Goal: Task Accomplishment & Management: Manage account settings

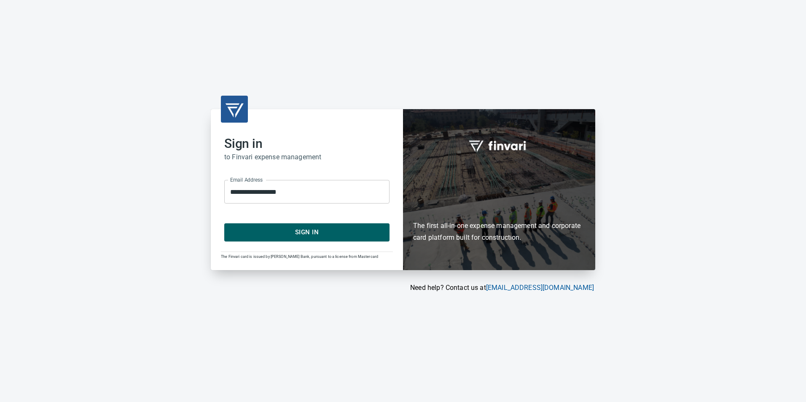
click at [339, 233] on span "Sign In" at bounding box center [307, 232] width 147 height 11
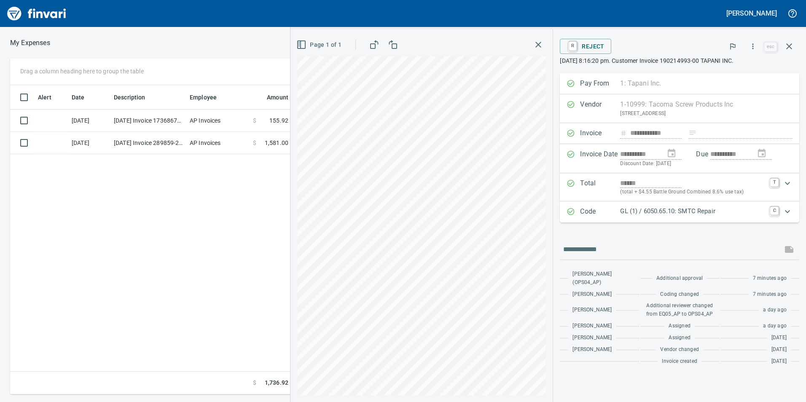
scroll to position [303, 569]
click at [239, 333] on div "**********" at bounding box center [403, 226] width 806 height 337
drag, startPoint x: 267, startPoint y: 314, endPoint x: 789, endPoint y: 46, distance: 586.2
click at [789, 46] on icon "button" at bounding box center [790, 46] width 6 height 6
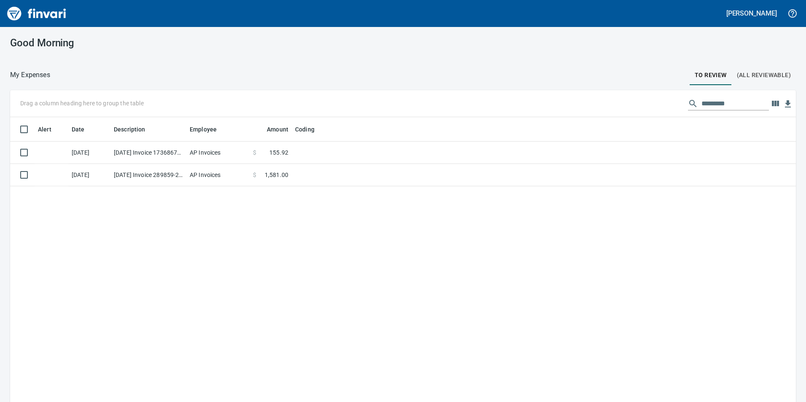
scroll to position [303, 773]
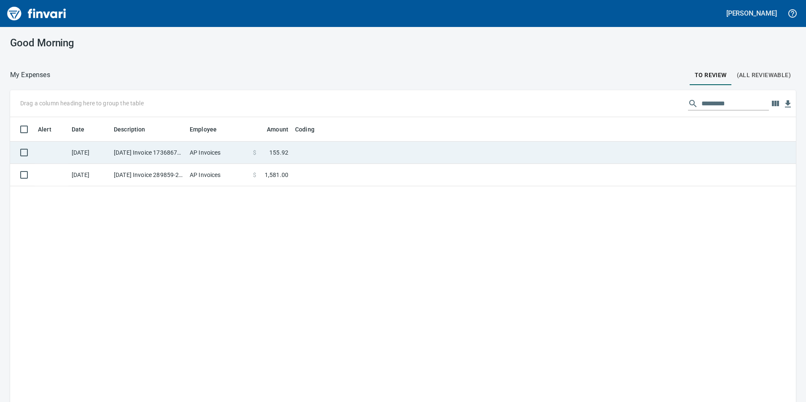
click at [111, 151] on td "[DATE] Invoice 173686718-0001 from Sunbelt Rentals, Inc (1-10986)" at bounding box center [148, 153] width 76 height 22
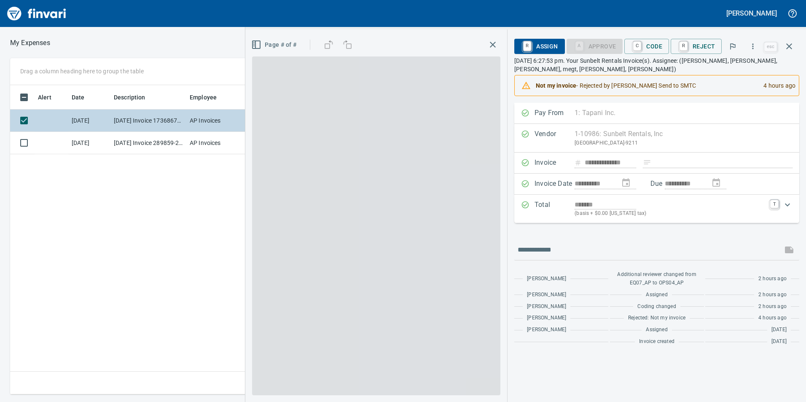
scroll to position [303, 569]
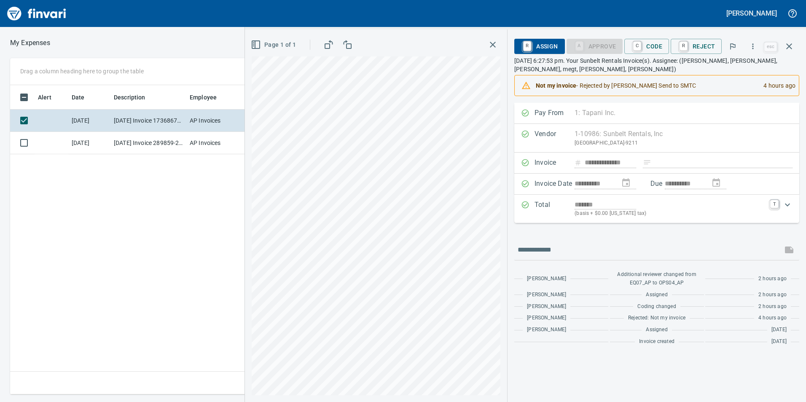
click at [249, 278] on div "Page 1 of 1" at bounding box center [376, 216] width 262 height 373
click at [79, 141] on td "[DATE]" at bounding box center [89, 143] width 42 height 22
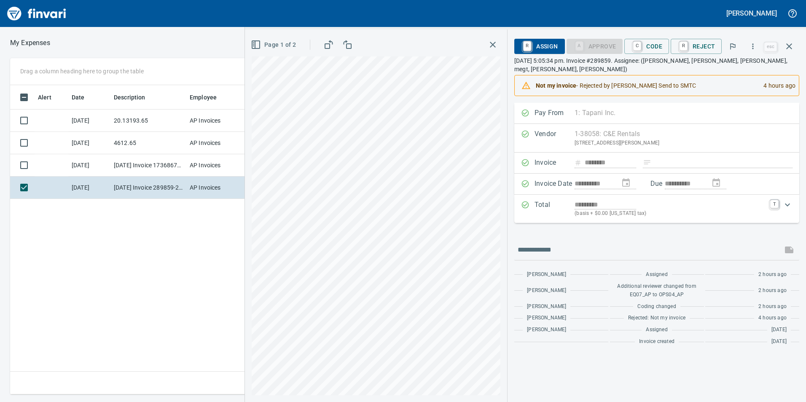
scroll to position [303, 569]
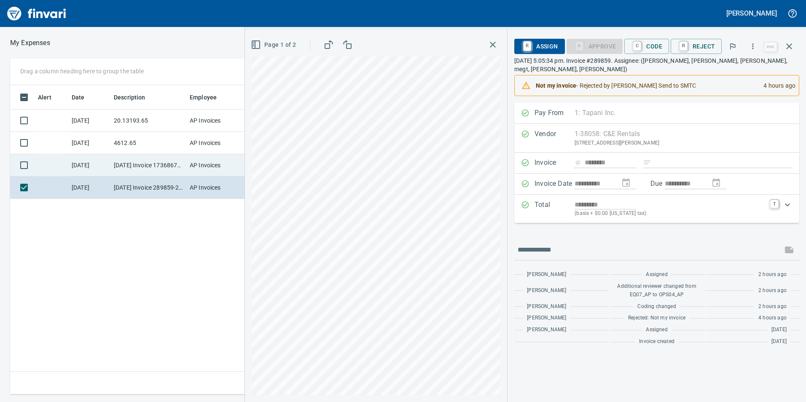
click at [161, 165] on td "[DATE] Invoice 173686718-0001 from Sunbelt Rentals, Inc (1-10986)" at bounding box center [148, 165] width 76 height 22
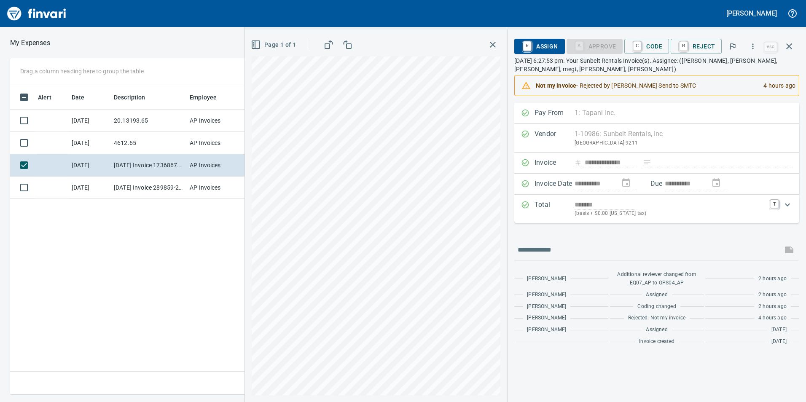
drag, startPoint x: 660, startPoint y: 42, endPoint x: 656, endPoint y: 60, distance: 18.5
click at [660, 42] on span "C Code" at bounding box center [646, 46] width 31 height 14
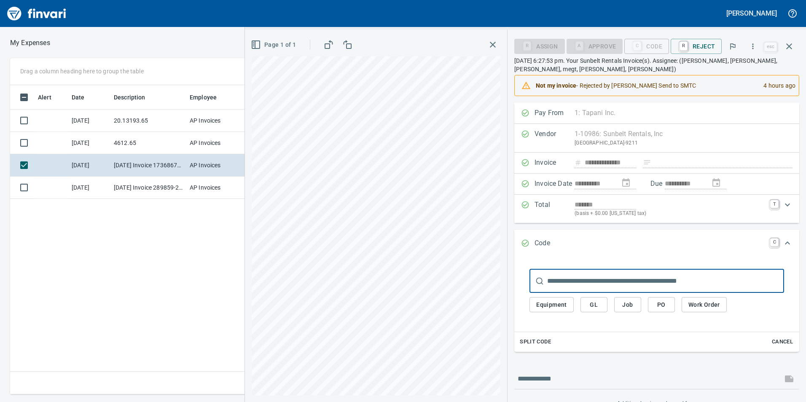
click at [640, 307] on button "Job" at bounding box center [627, 305] width 27 height 16
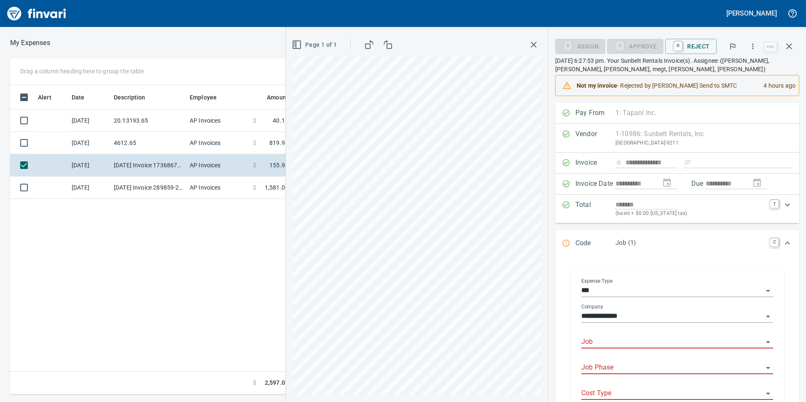
click at [610, 349] on div "Job" at bounding box center [678, 343] width 192 height 26
click at [611, 346] on input "Job" at bounding box center [673, 343] width 182 height 12
click at [619, 357] on li "261001.: Socha Square T&M Work" at bounding box center [677, 364] width 179 height 20
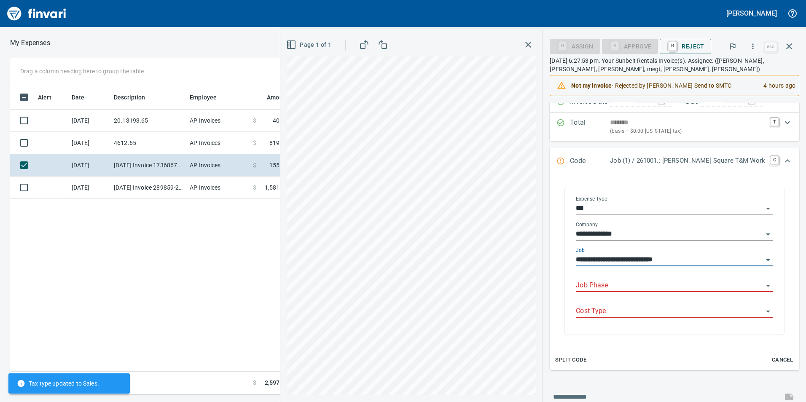
scroll to position [84, 0]
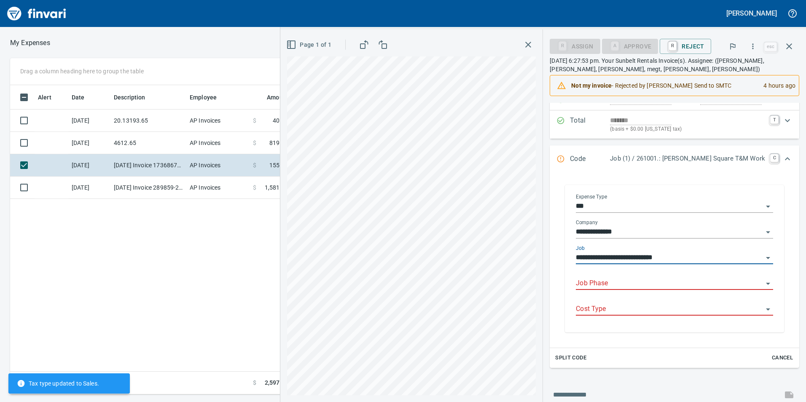
type input "**********"
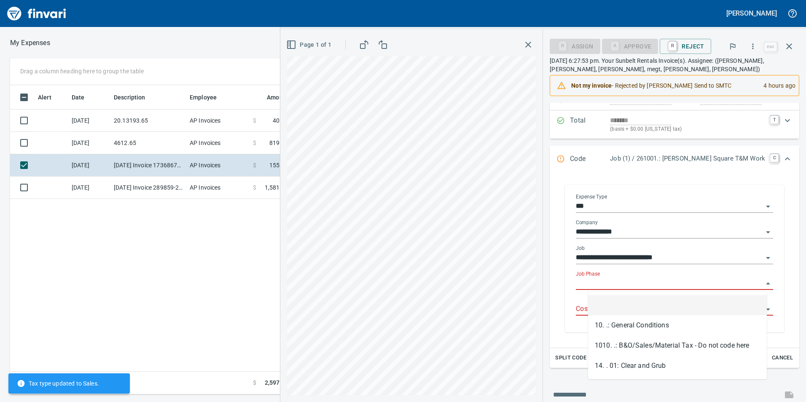
scroll to position [303, 569]
click at [628, 283] on input "Job Phase" at bounding box center [669, 284] width 187 height 12
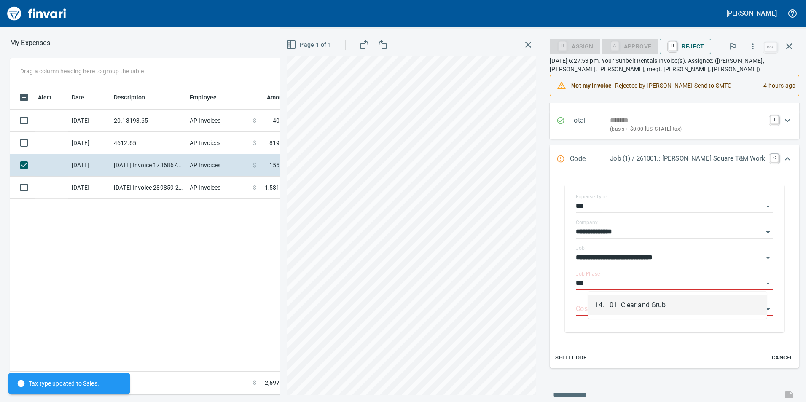
click at [645, 300] on li "14. . 01: Clear and Grub" at bounding box center [677, 305] width 179 height 20
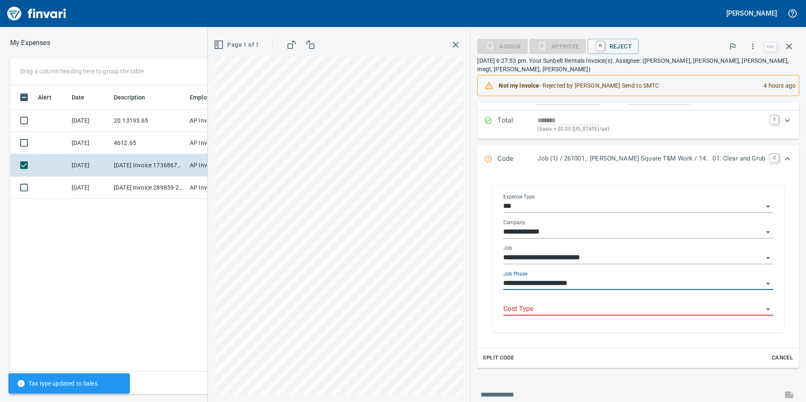
type input "**********"
click at [645, 308] on input "Cost Type" at bounding box center [634, 310] width 260 height 12
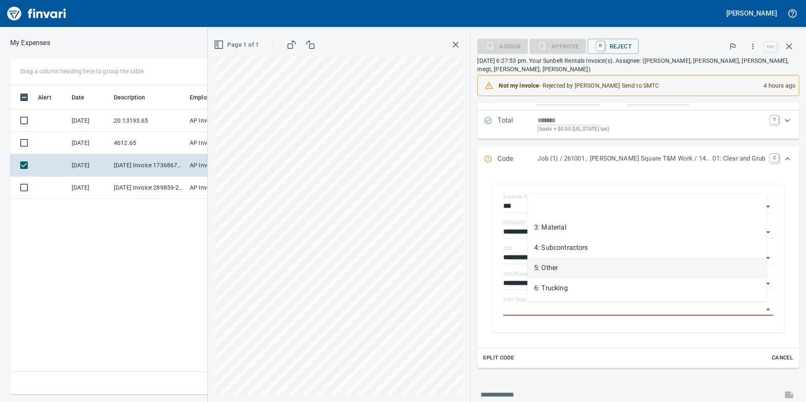
click at [581, 265] on li "5: Other" at bounding box center [647, 268] width 239 height 20
type input "********"
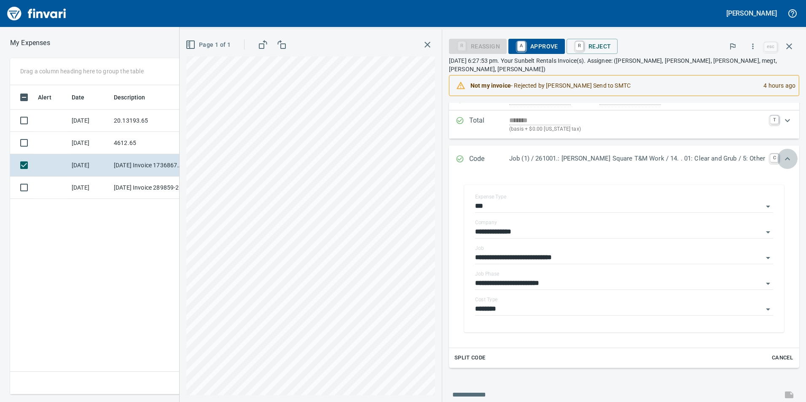
click at [785, 157] on icon "Expand" at bounding box center [787, 158] width 5 height 3
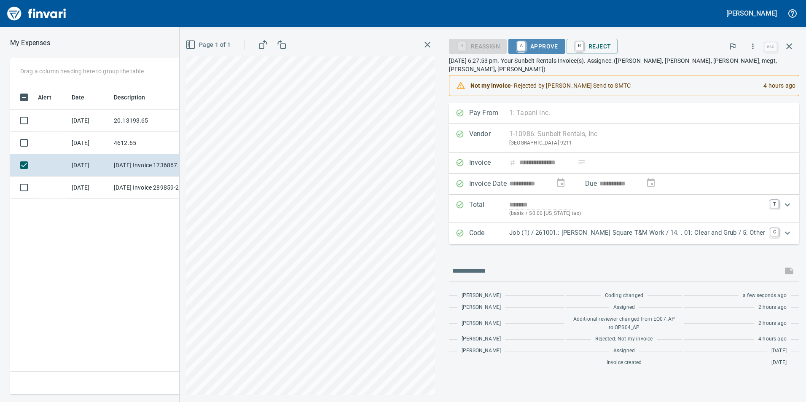
click at [558, 45] on span "A Approve" at bounding box center [536, 46] width 43 height 14
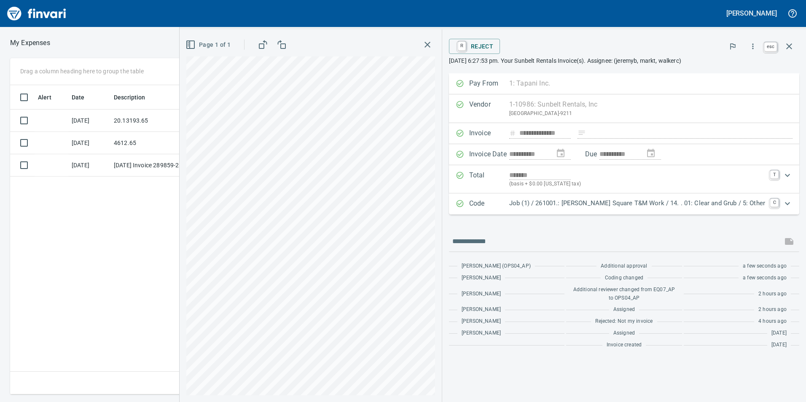
drag, startPoint x: 794, startPoint y: 43, endPoint x: 767, endPoint y: 72, distance: 39.7
click at [794, 43] on icon "button" at bounding box center [789, 46] width 10 height 10
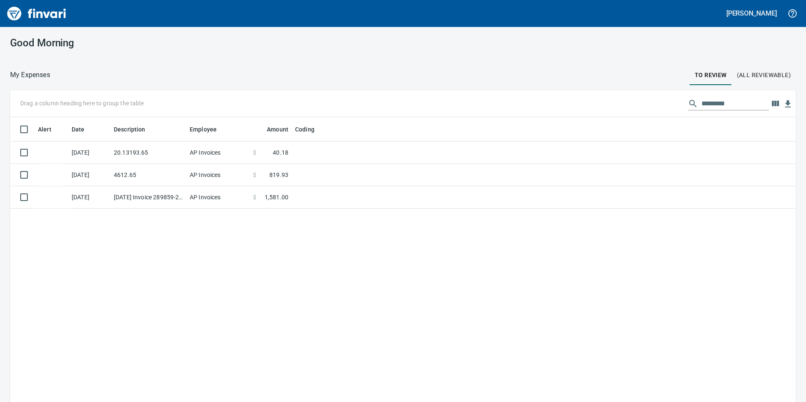
scroll to position [1, 1]
click at [238, 213] on td "AP Invoices" at bounding box center [217, 220] width 63 height 22
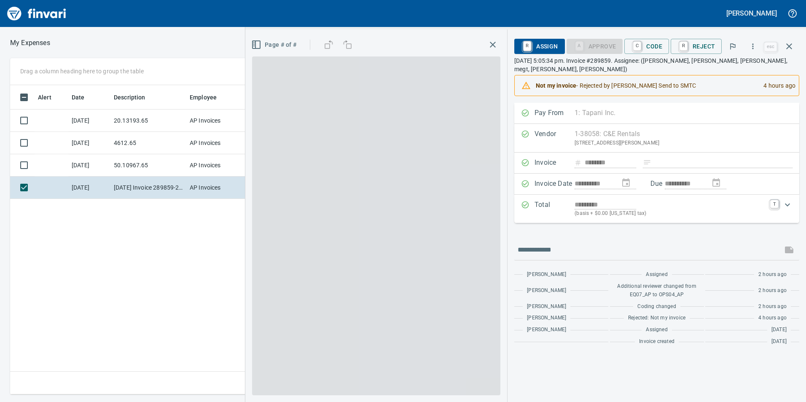
scroll to position [303, 569]
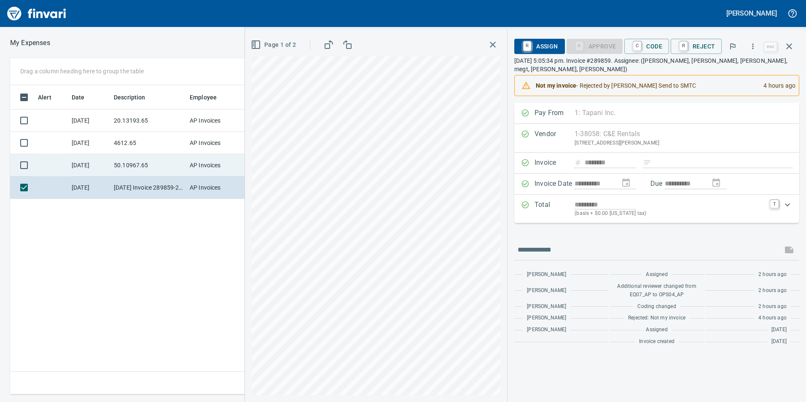
click at [142, 167] on td "50.10967.65" at bounding box center [148, 165] width 76 height 22
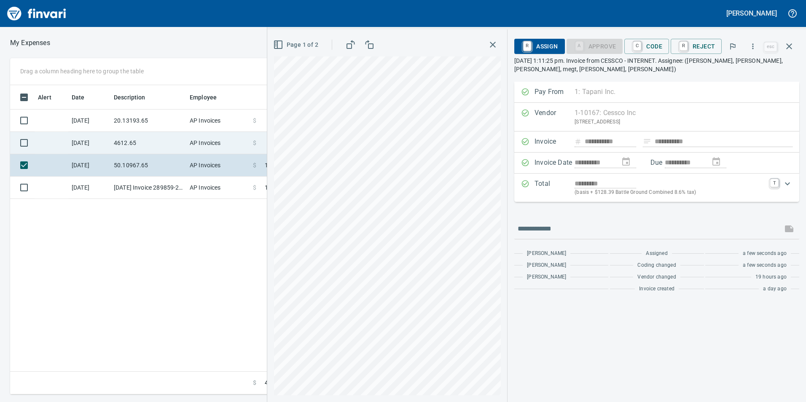
click at [131, 140] on td "4612.65" at bounding box center [148, 143] width 76 height 22
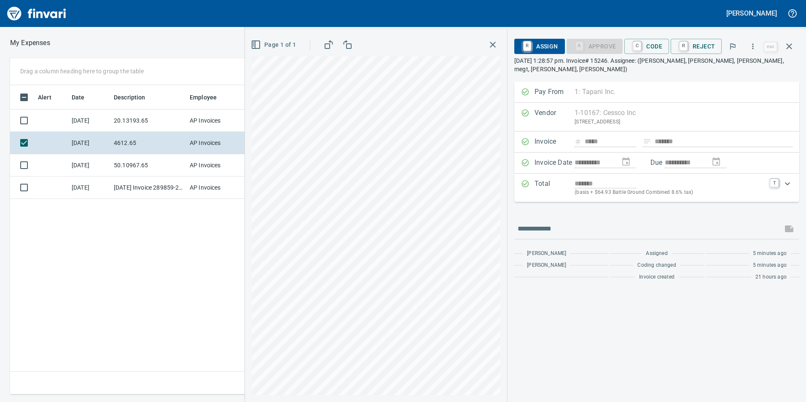
drag, startPoint x: 652, startPoint y: 39, endPoint x: 679, endPoint y: 118, distance: 83.0
click at [652, 43] on span "C Code" at bounding box center [646, 46] width 31 height 14
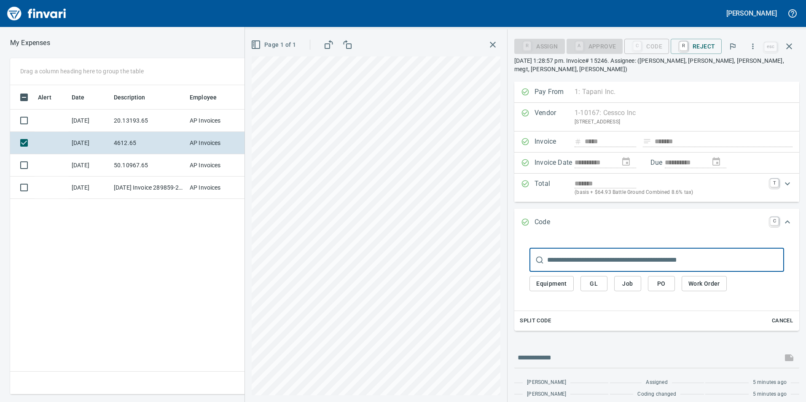
click at [631, 282] on span "Job" at bounding box center [627, 284] width 13 height 11
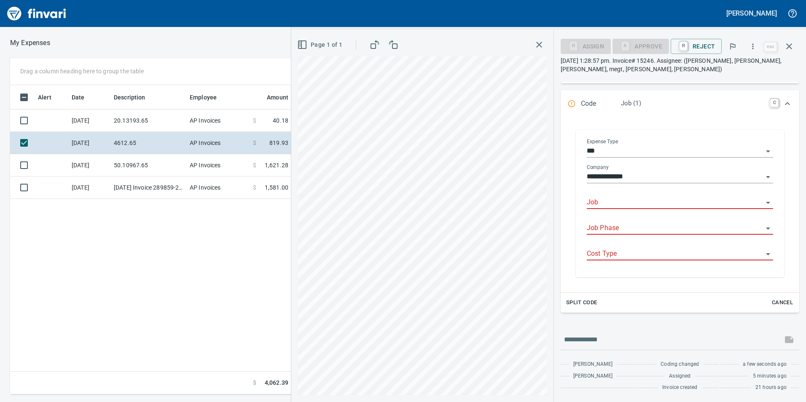
scroll to position [303, 569]
click at [622, 204] on input "Job" at bounding box center [675, 203] width 176 height 12
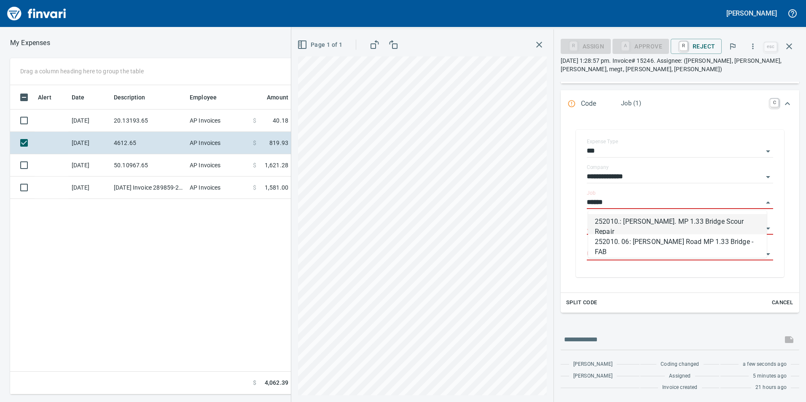
click at [629, 221] on li "252010.: Sargent Rd. MP 1.33 Bridge Scour Repair" at bounding box center [677, 224] width 179 height 20
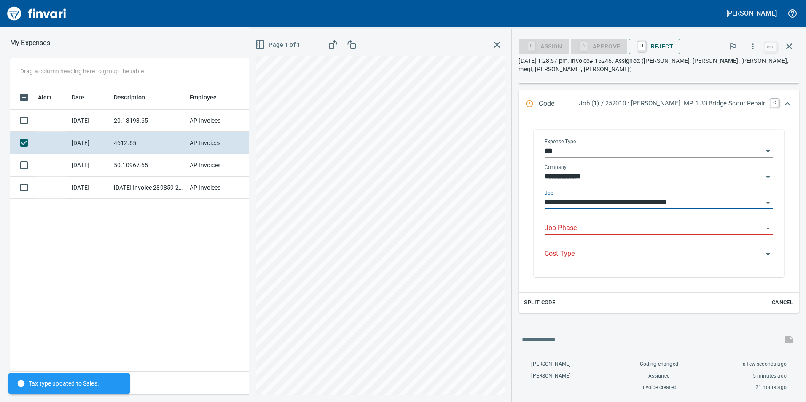
scroll to position [119, 0]
type input "**********"
click at [626, 225] on input "Job Phase" at bounding box center [654, 229] width 218 height 12
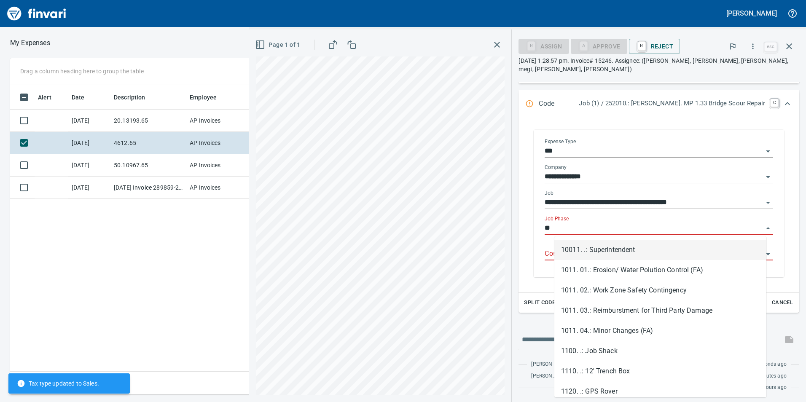
type input "*"
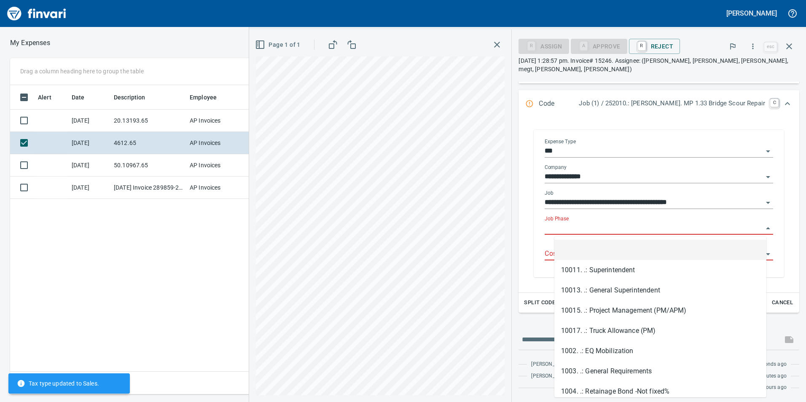
type input "*"
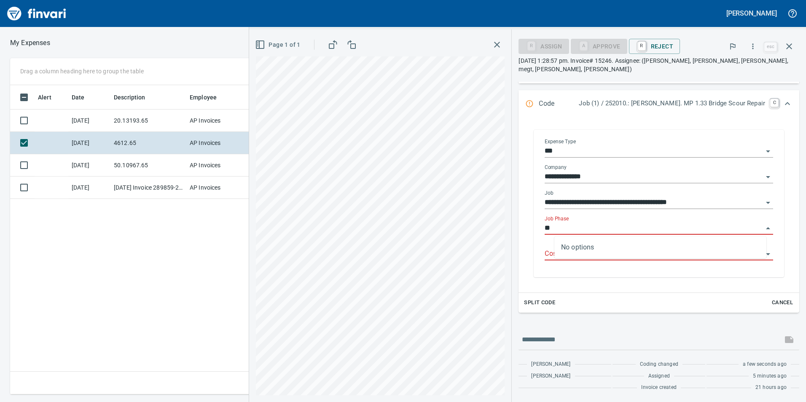
type input "*"
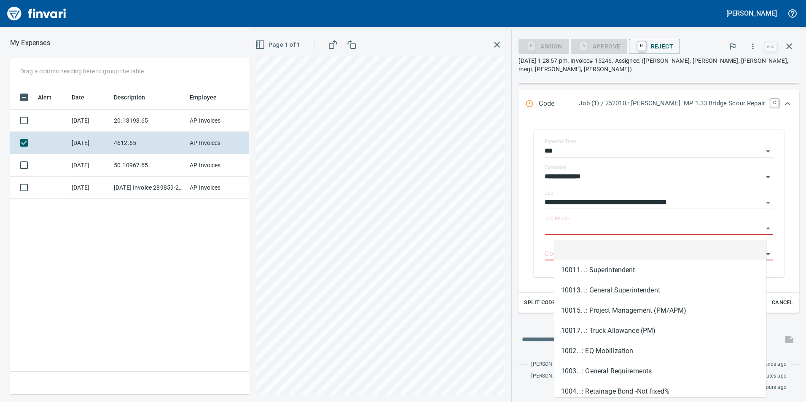
click at [778, 97] on div "Expand" at bounding box center [788, 104] width 20 height 20
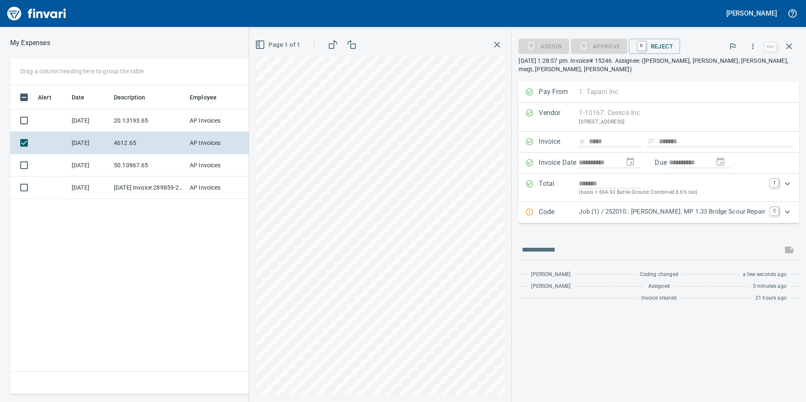
scroll to position [0, 0]
click at [563, 246] on div "**********" at bounding box center [527, 216] width 557 height 373
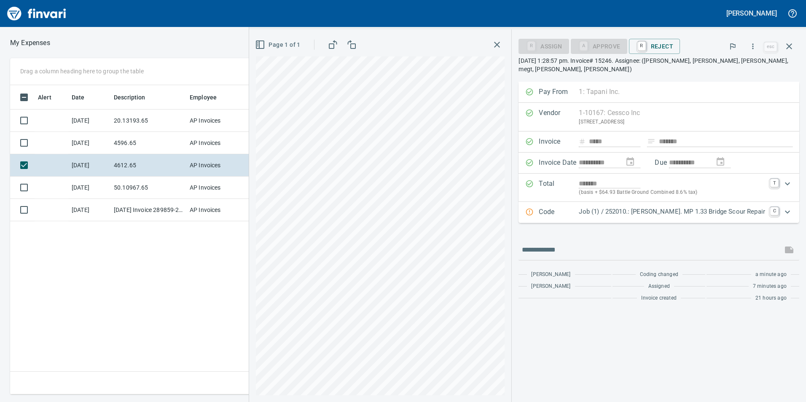
scroll to position [303, 569]
click at [216, 271] on div "**********" at bounding box center [403, 226] width 806 height 337
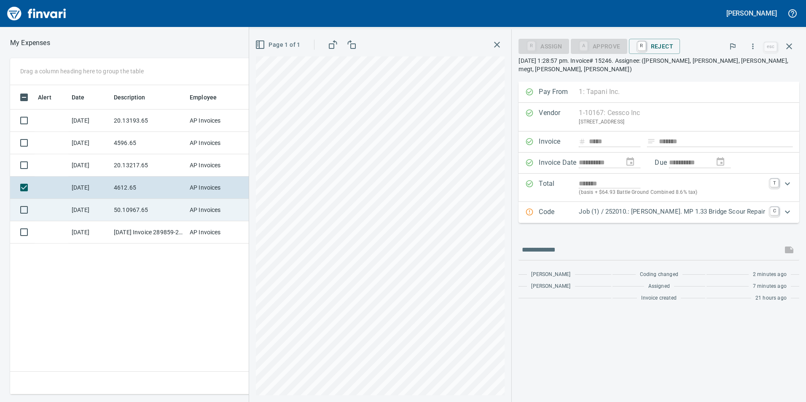
click at [102, 213] on td "[DATE]" at bounding box center [89, 210] width 42 height 22
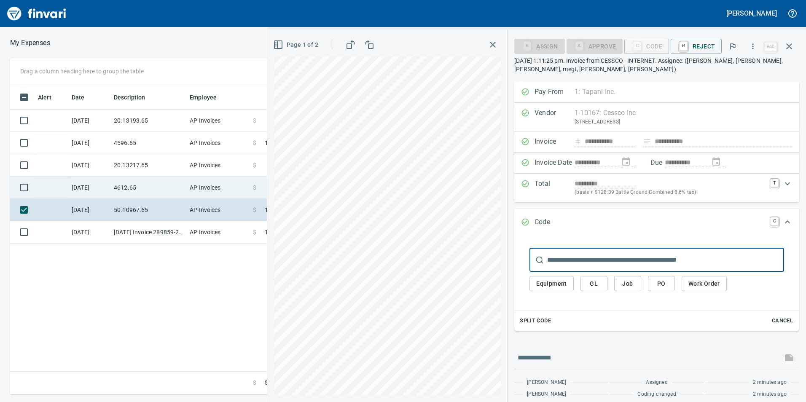
click at [117, 195] on td "4612.65" at bounding box center [148, 188] width 76 height 22
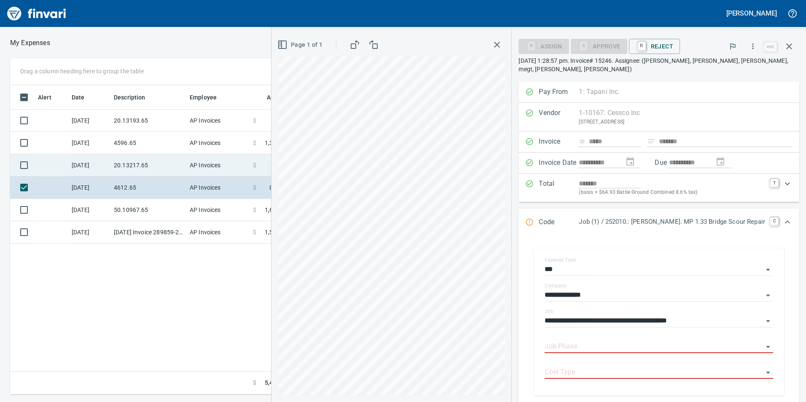
click at [132, 169] on td "20.13217.65" at bounding box center [148, 165] width 76 height 22
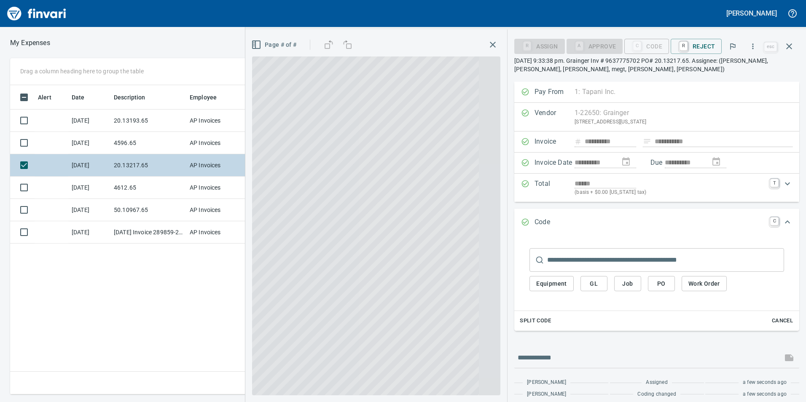
click at [132, 160] on td "20.13217.65" at bounding box center [148, 165] width 76 height 22
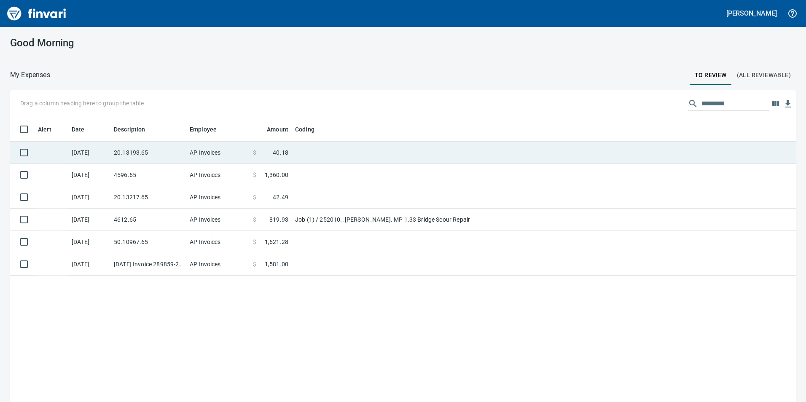
scroll to position [303, 773]
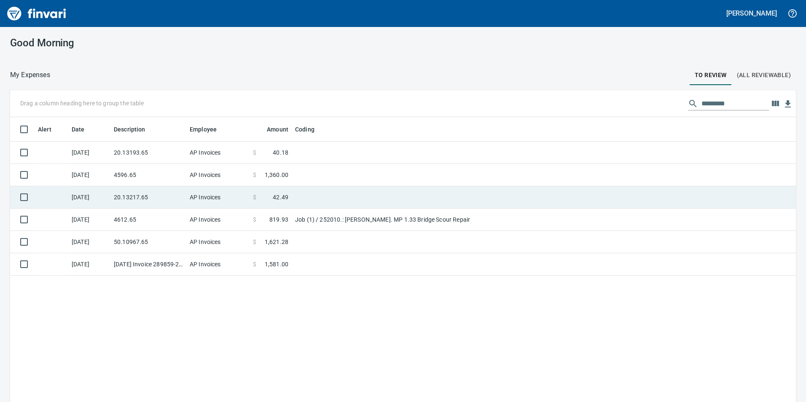
click at [143, 198] on td "20.13217.65" at bounding box center [148, 197] width 76 height 22
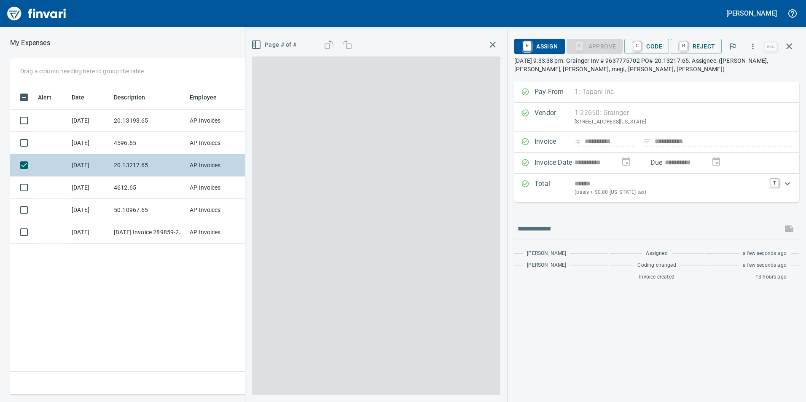
scroll to position [303, 569]
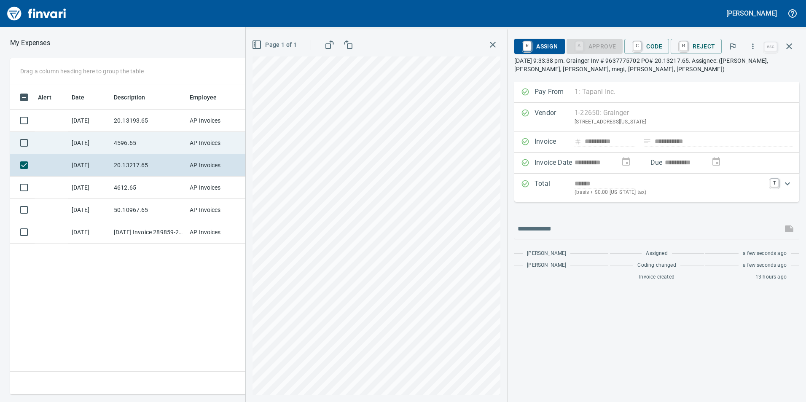
click at [108, 143] on td "[DATE]" at bounding box center [89, 143] width 42 height 22
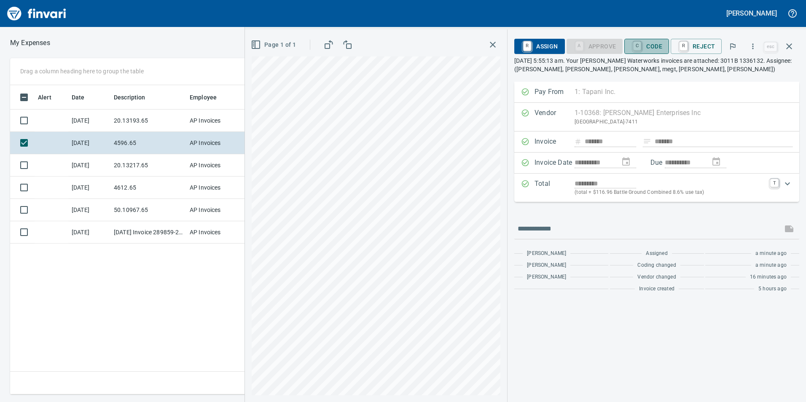
click at [648, 50] on span "C Code" at bounding box center [646, 46] width 31 height 14
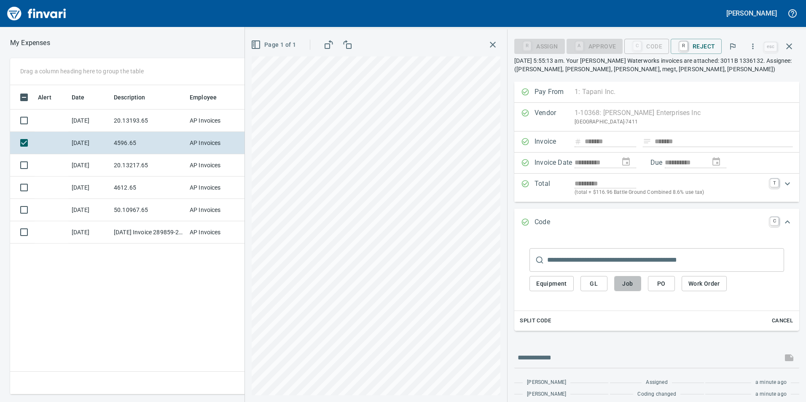
click at [624, 280] on span "Job" at bounding box center [627, 284] width 13 height 11
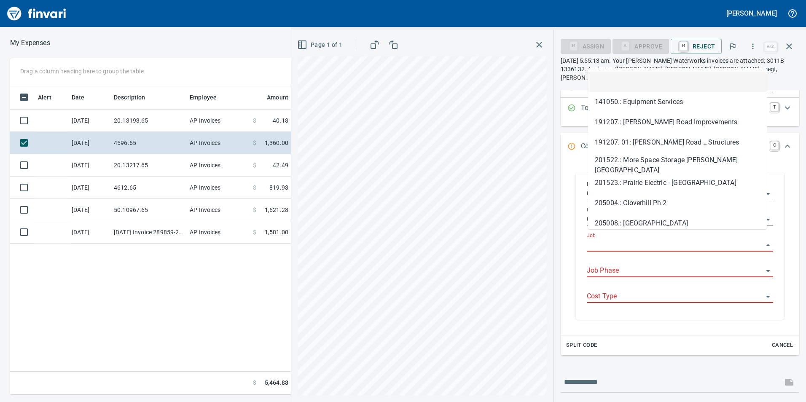
scroll to position [303, 569]
click at [612, 231] on body "**********" at bounding box center [403, 201] width 806 height 402
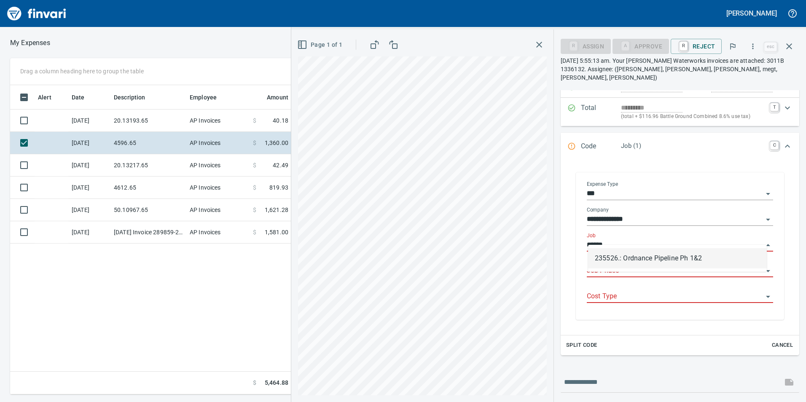
drag, startPoint x: 622, startPoint y: 250, endPoint x: 624, endPoint y: 256, distance: 6.1
click at [623, 251] on li "235526.: Ordnance Pipeline Ph 1&2" at bounding box center [677, 258] width 179 height 20
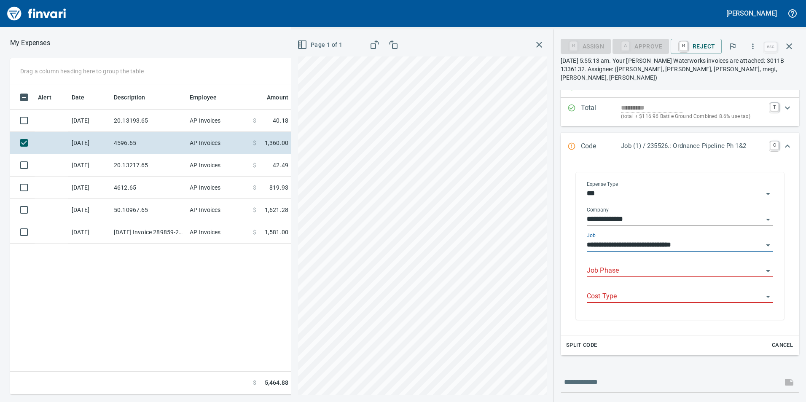
type input "**********"
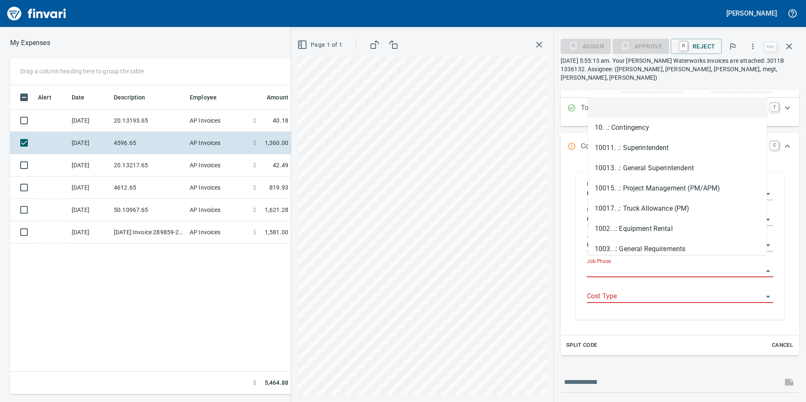
click at [625, 265] on input "Job Phase" at bounding box center [675, 271] width 176 height 12
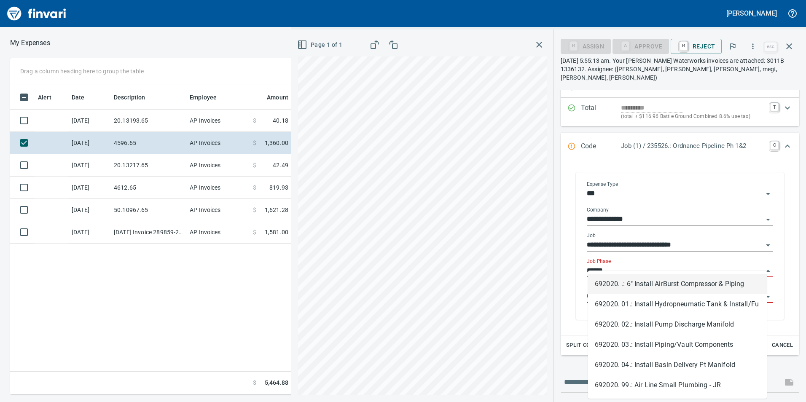
click at [634, 287] on li "692020. .: 6" Install AirBurst Compressor & Piping" at bounding box center [677, 284] width 179 height 20
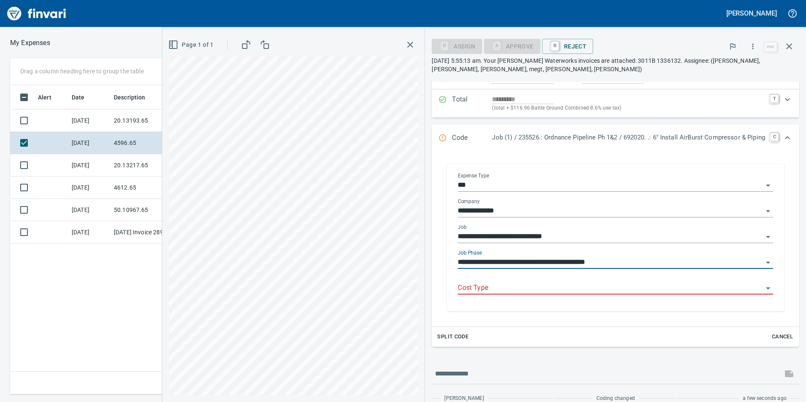
type input "**********"
click at [634, 287] on input "Cost Type" at bounding box center [610, 289] width 305 height 12
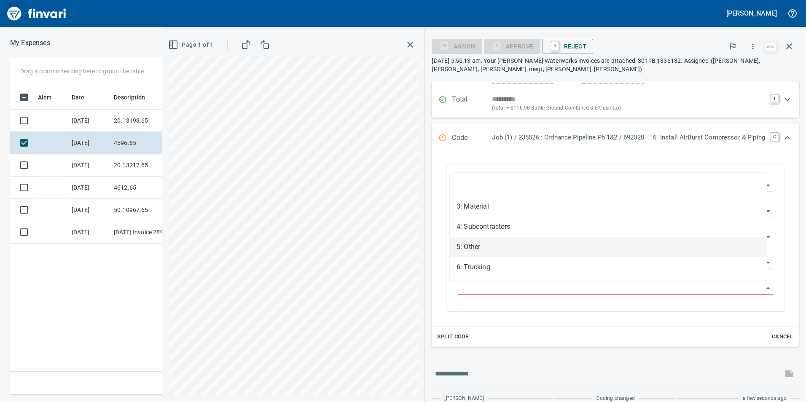
click at [488, 248] on li "5: Other" at bounding box center [608, 247] width 317 height 20
type input "********"
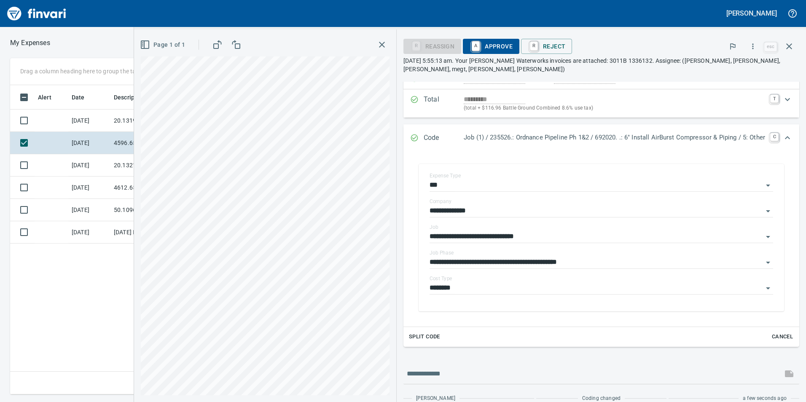
click at [484, 38] on div "R Reassign A Approve R Reject" at bounding box center [583, 46] width 359 height 19
click at [480, 51] on span "A Approve" at bounding box center [491, 46] width 43 height 14
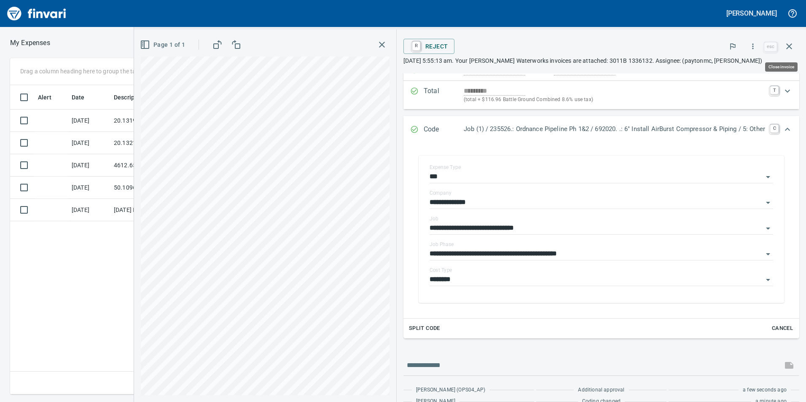
click at [792, 43] on icon "button" at bounding box center [789, 46] width 10 height 10
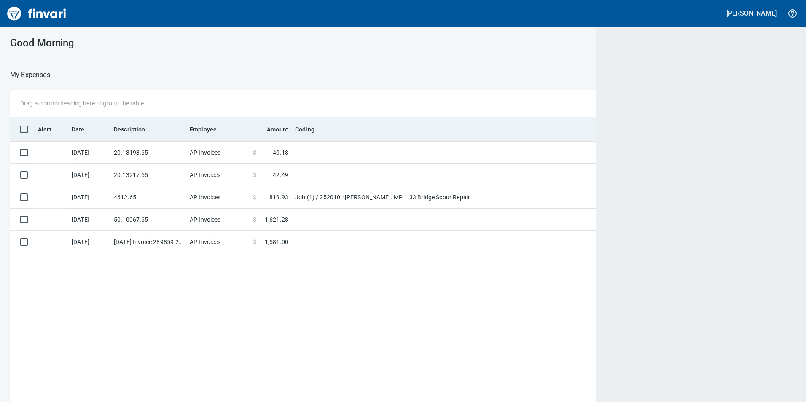
scroll to position [303, 772]
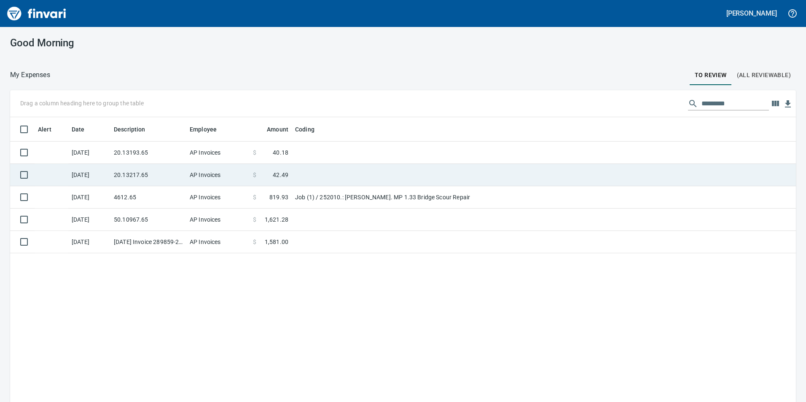
click at [130, 148] on td "20.13193.65" at bounding box center [148, 153] width 76 height 22
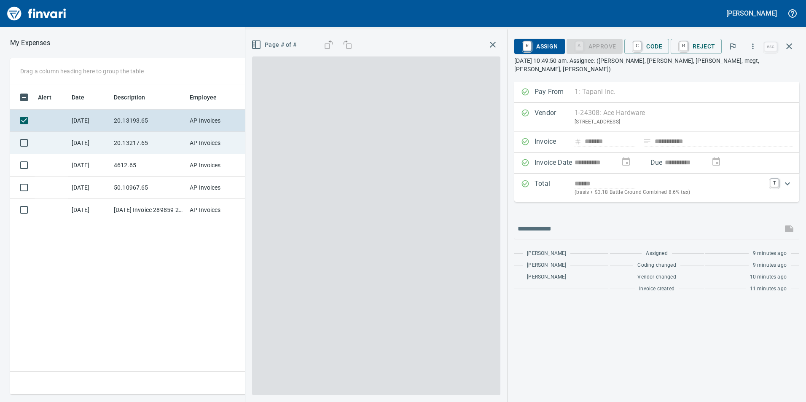
scroll to position [303, 569]
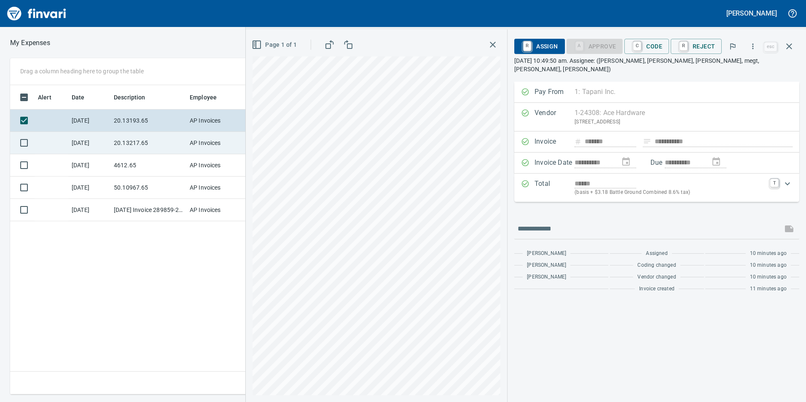
click at [119, 148] on td "20.13217.65" at bounding box center [148, 143] width 76 height 22
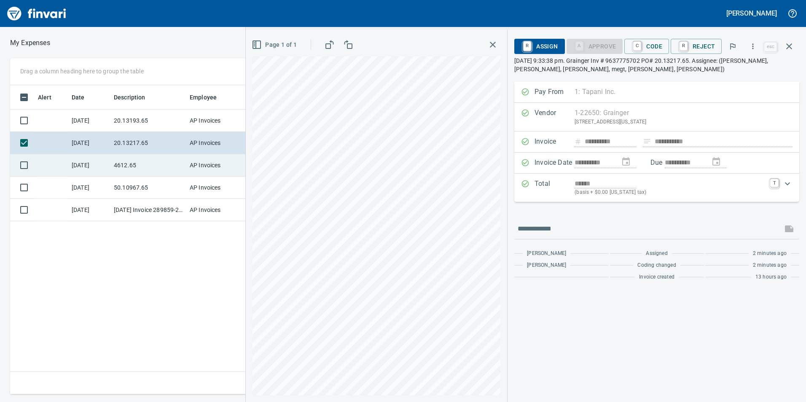
click at [129, 162] on td "4612.65" at bounding box center [148, 165] width 76 height 22
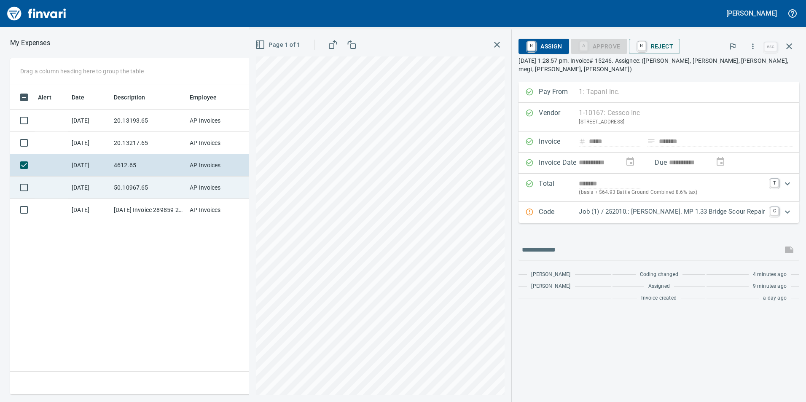
click at [142, 187] on td "50.10967.65" at bounding box center [148, 188] width 76 height 22
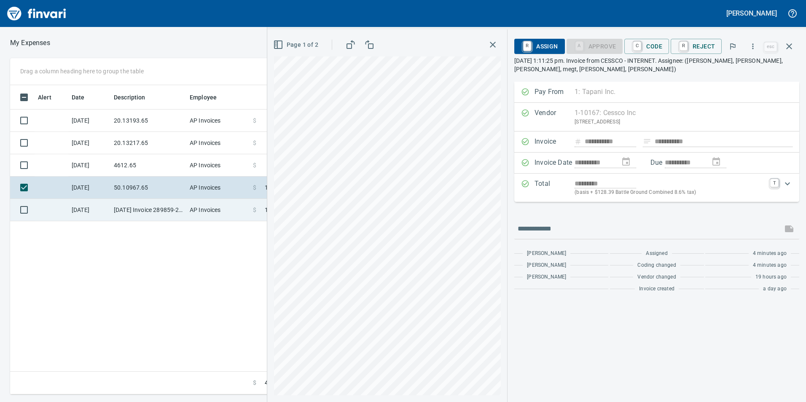
click at [153, 216] on td "[DATE] Invoice 289859-2 from C&E Rentals (1-38058)" at bounding box center [148, 210] width 76 height 22
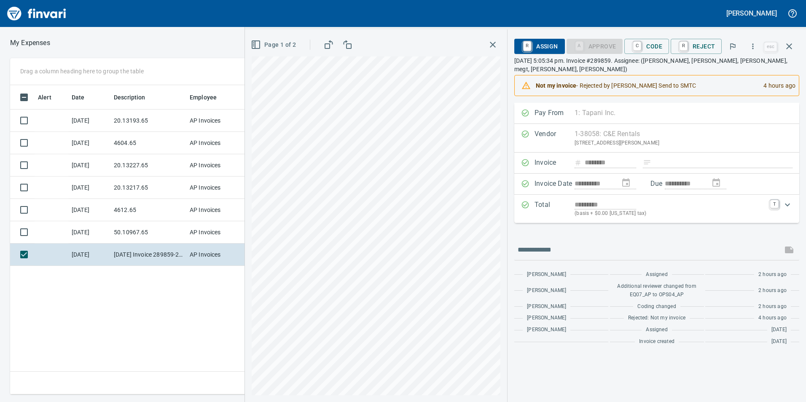
scroll to position [303, 569]
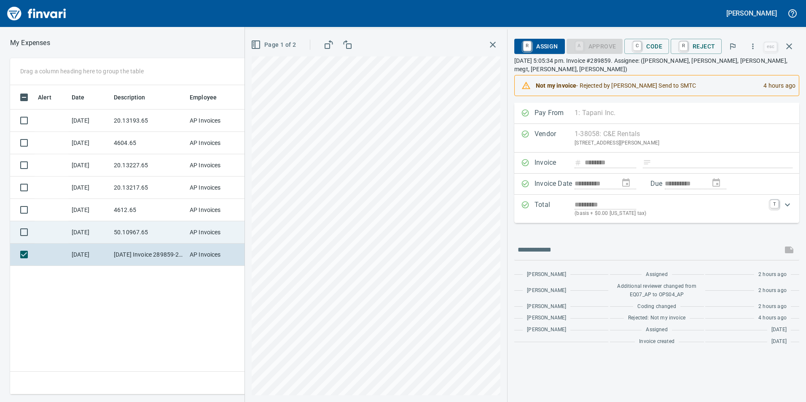
click at [162, 232] on td "50.10967.65" at bounding box center [148, 232] width 76 height 22
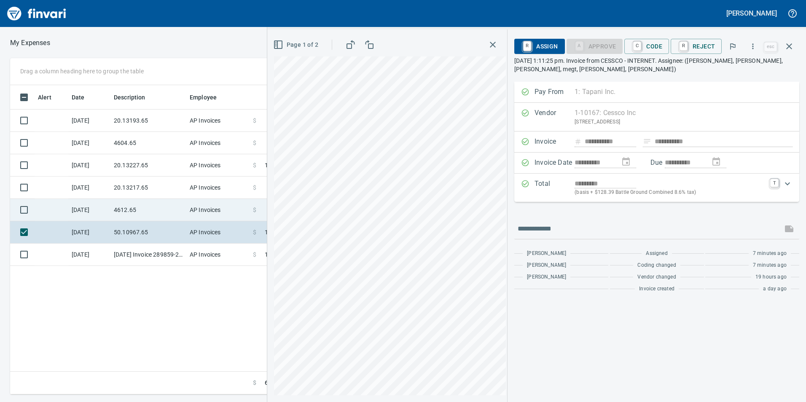
click at [142, 203] on td "4612.65" at bounding box center [148, 210] width 76 height 22
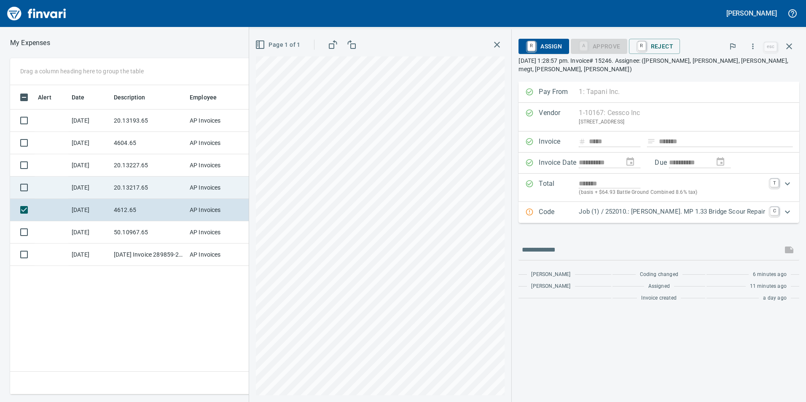
click at [136, 182] on td "20.13217.65" at bounding box center [148, 188] width 76 height 22
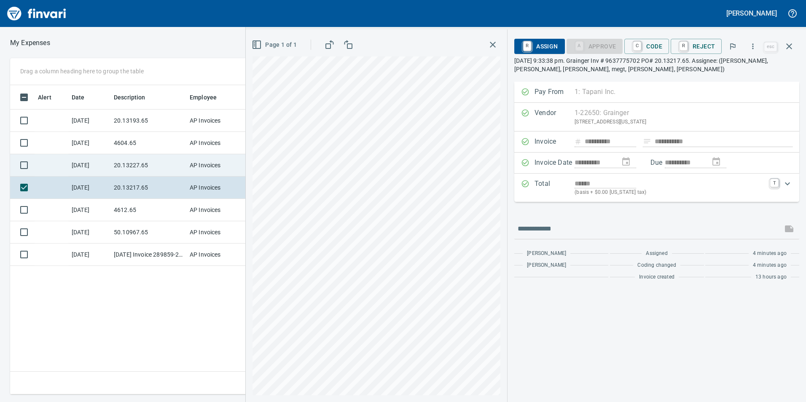
click at [135, 167] on td "20.13227.65" at bounding box center [148, 165] width 76 height 22
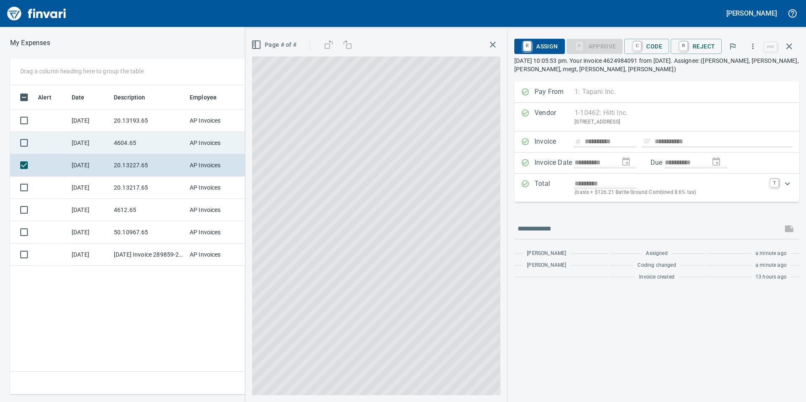
click at [129, 146] on td "4604.65" at bounding box center [148, 143] width 76 height 22
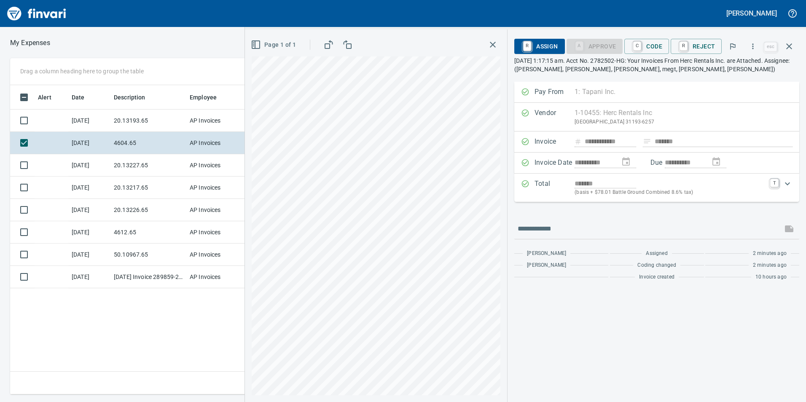
scroll to position [303, 569]
click at [641, 42] on link "C" at bounding box center [637, 46] width 8 height 9
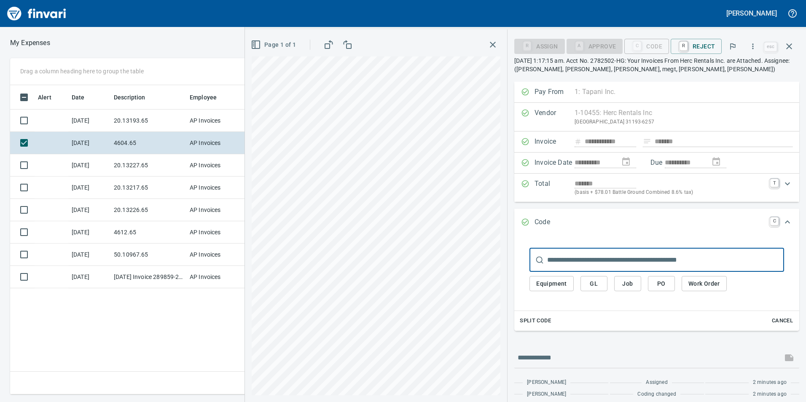
click at [625, 278] on button "Job" at bounding box center [627, 284] width 27 height 16
click at [626, 280] on span "Job" at bounding box center [627, 284] width 13 height 11
click at [633, 286] on span "Job" at bounding box center [627, 284] width 13 height 11
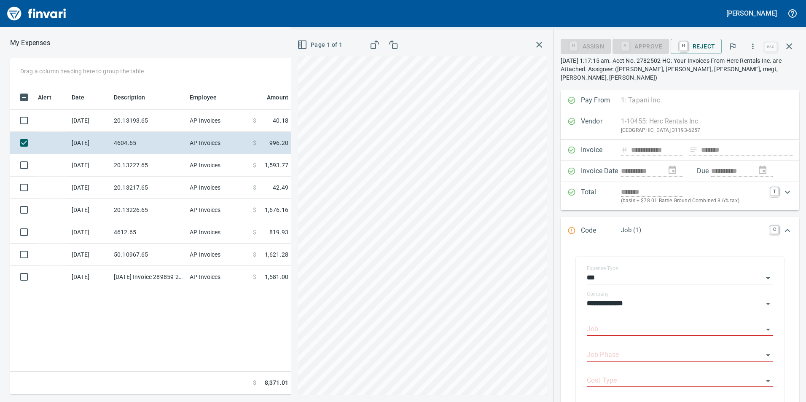
click at [622, 281] on div "Expense Type ***" at bounding box center [680, 279] width 186 height 26
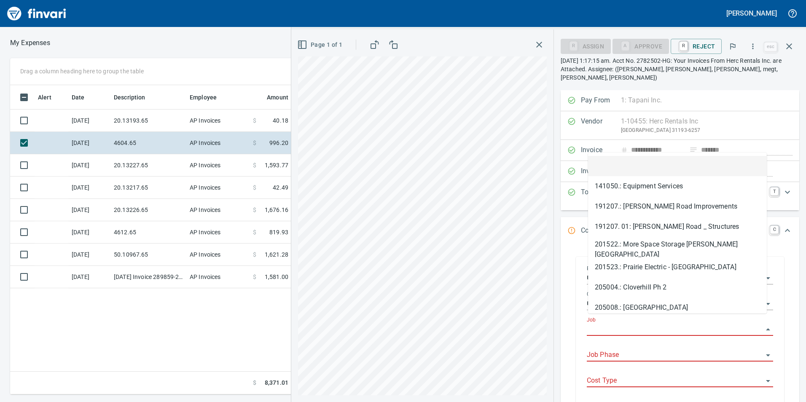
click at [627, 324] on input "Job" at bounding box center [675, 330] width 176 height 12
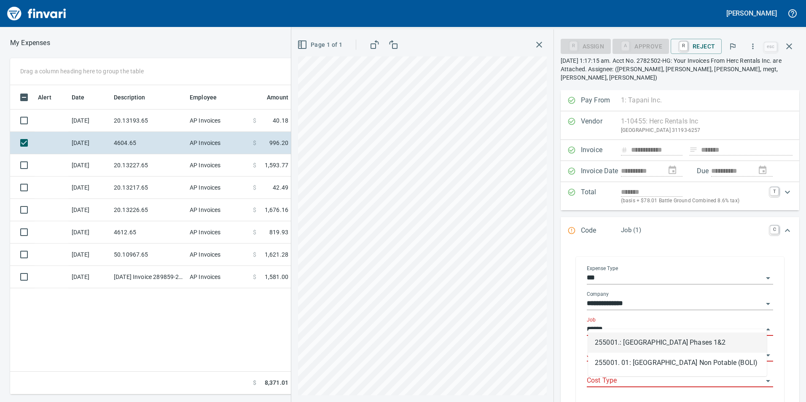
click at [644, 340] on li "255001.: Kingston Terrace Town Center Phases 1&2" at bounding box center [677, 343] width 179 height 20
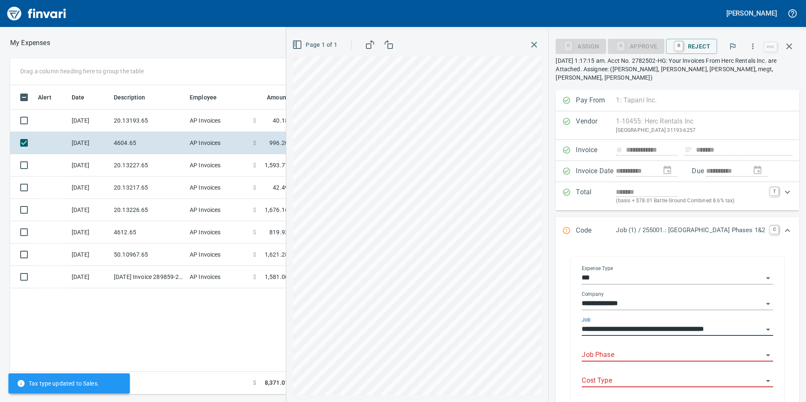
type input "**********"
click at [645, 341] on body "Jolene Potti My Expenses To Review (All Reviewable) Drag a column heading here …" at bounding box center [403, 201] width 806 height 402
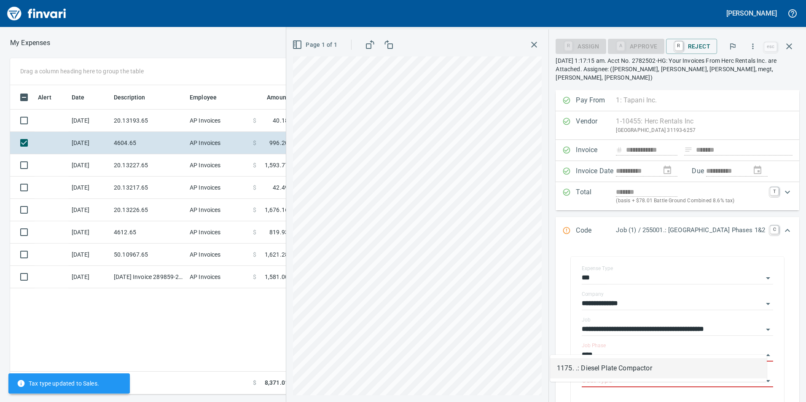
click at [641, 361] on li "1175. .: Diesel Plate Compactor" at bounding box center [658, 368] width 217 height 20
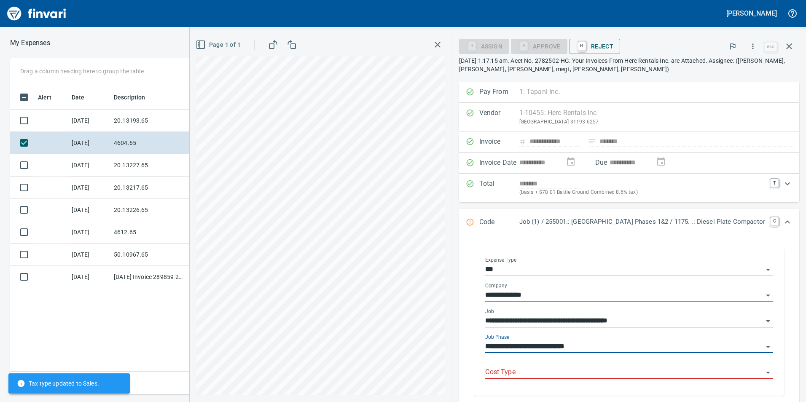
type input "**********"
click at [633, 369] on input "Cost Type" at bounding box center [624, 373] width 278 height 12
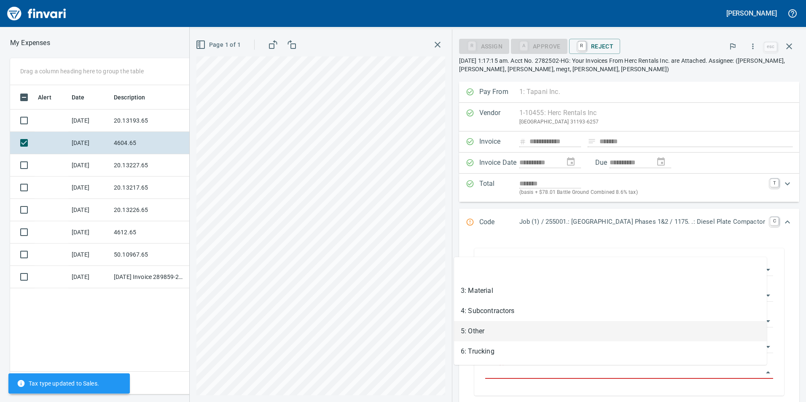
click at [536, 328] on li "5: Other" at bounding box center [610, 331] width 313 height 20
type input "********"
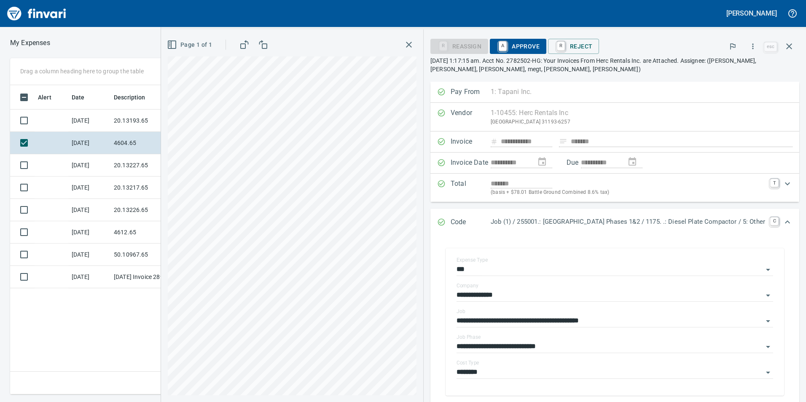
click at [497, 47] on span "A Approve" at bounding box center [518, 46] width 43 height 14
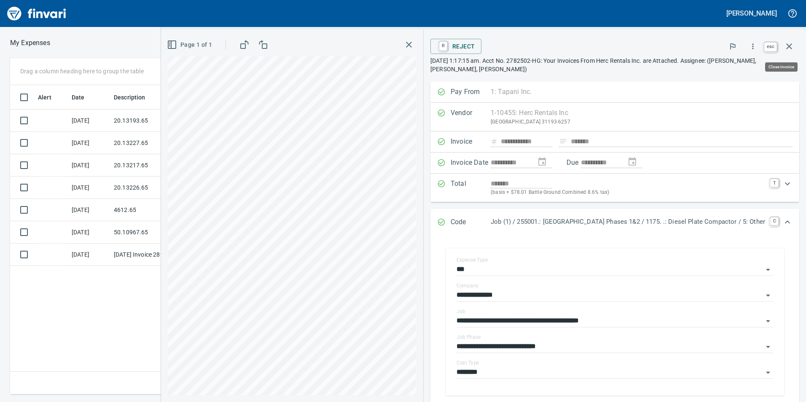
click at [787, 48] on icon "button" at bounding box center [789, 46] width 10 height 10
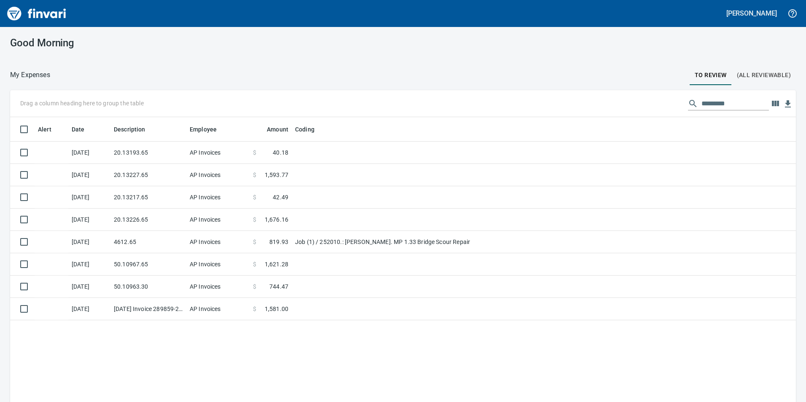
scroll to position [303, 773]
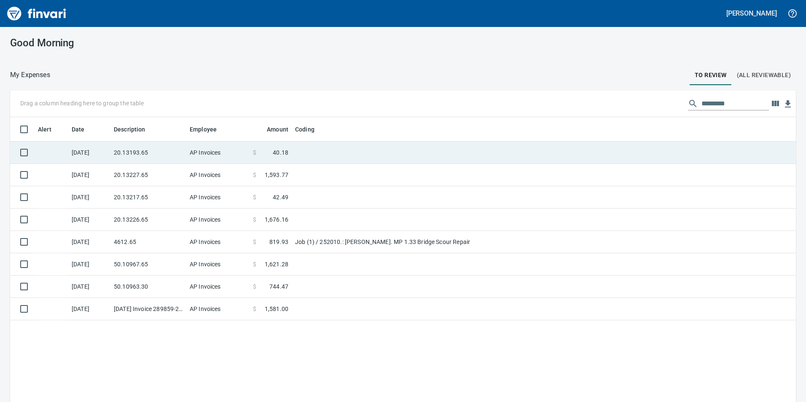
click at [163, 148] on td "20.13193.65" at bounding box center [148, 153] width 76 height 22
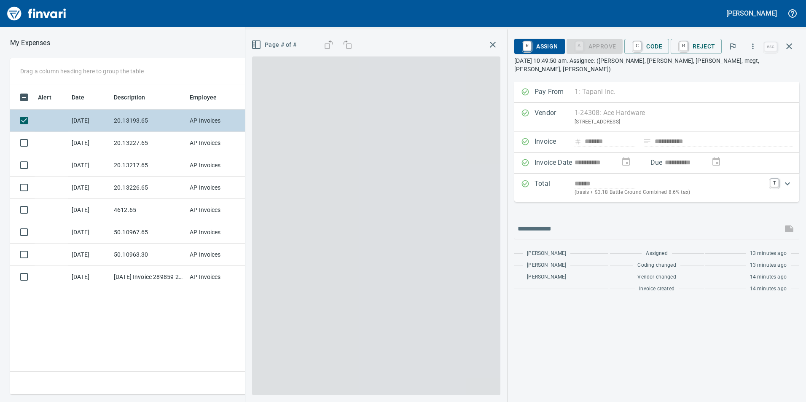
scroll to position [303, 569]
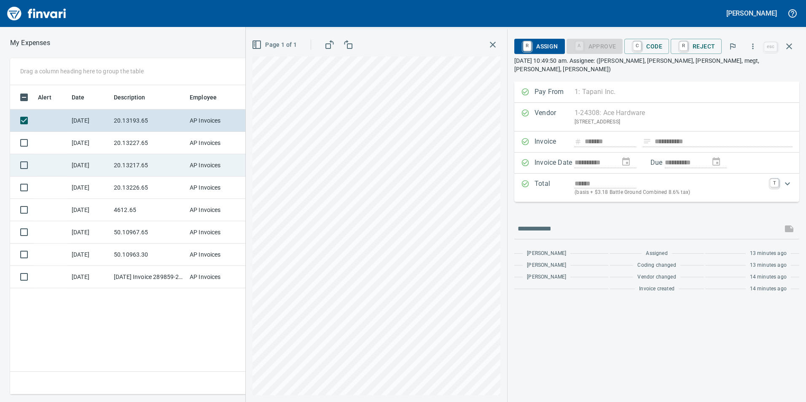
click at [146, 160] on td "20.13217.65" at bounding box center [148, 165] width 76 height 22
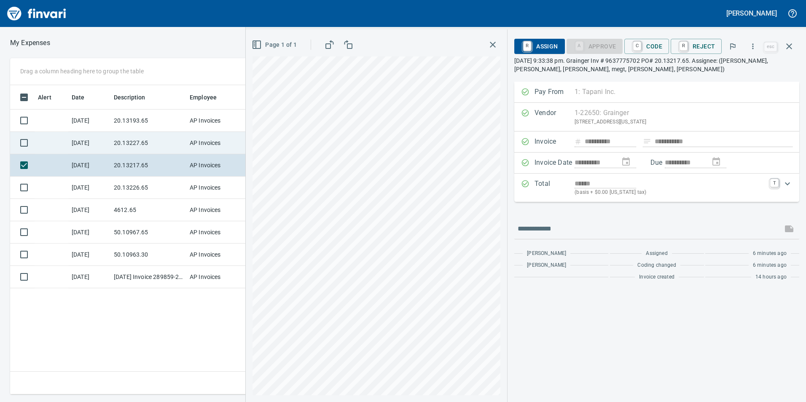
click at [146, 144] on td "20.13227.65" at bounding box center [148, 143] width 76 height 22
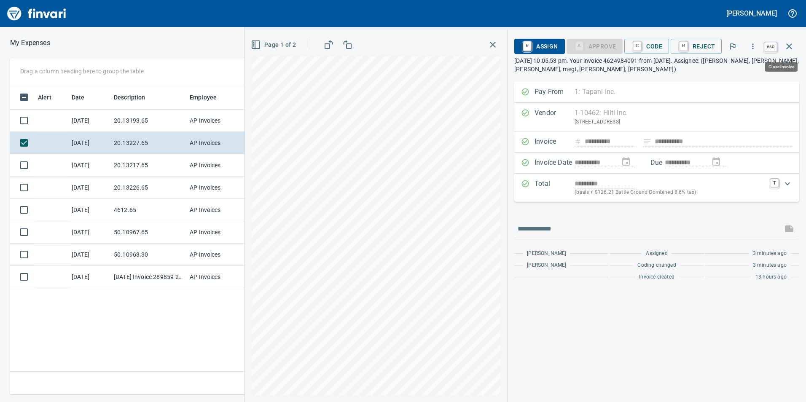
click at [790, 50] on icon "button" at bounding box center [789, 46] width 10 height 10
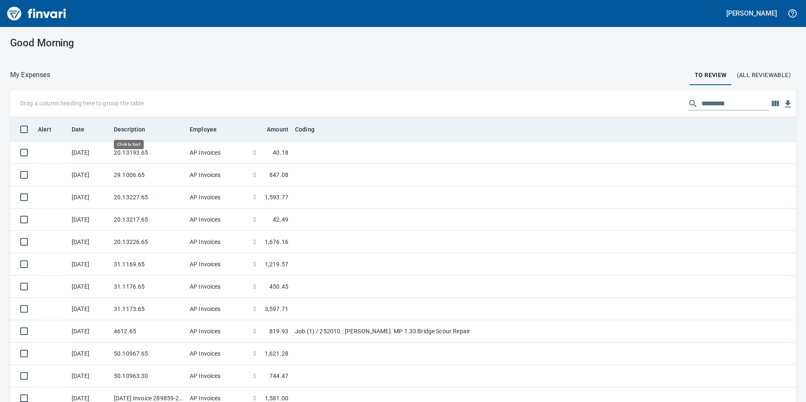
click at [147, 124] on th "Description" at bounding box center [148, 129] width 76 height 24
click at [140, 141] on th "Description" at bounding box center [148, 129] width 76 height 24
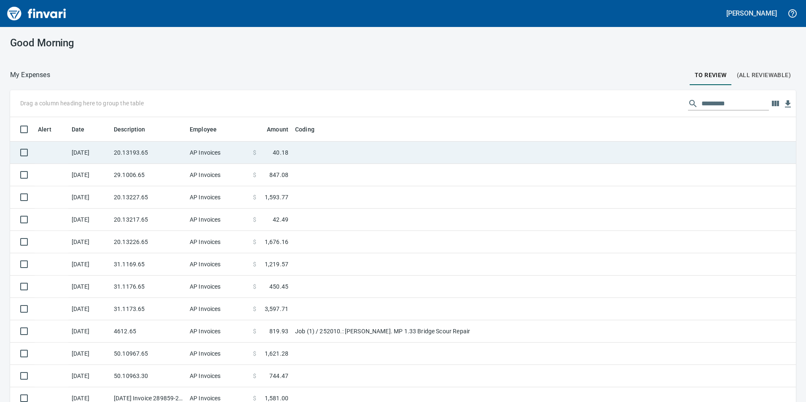
click at [139, 152] on td "20.13193.65" at bounding box center [148, 153] width 76 height 22
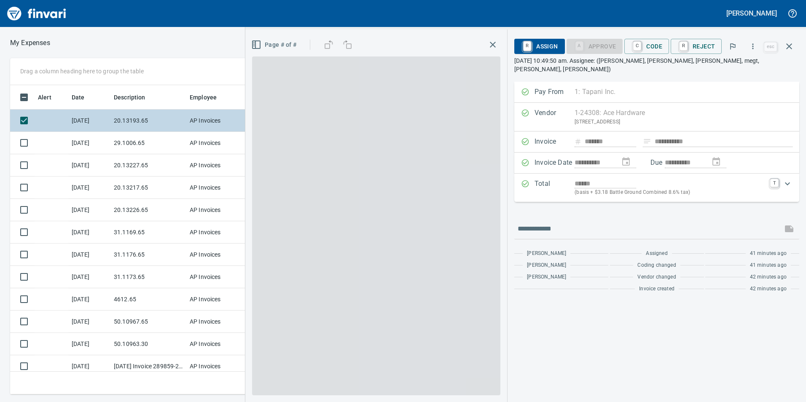
scroll to position [303, 563]
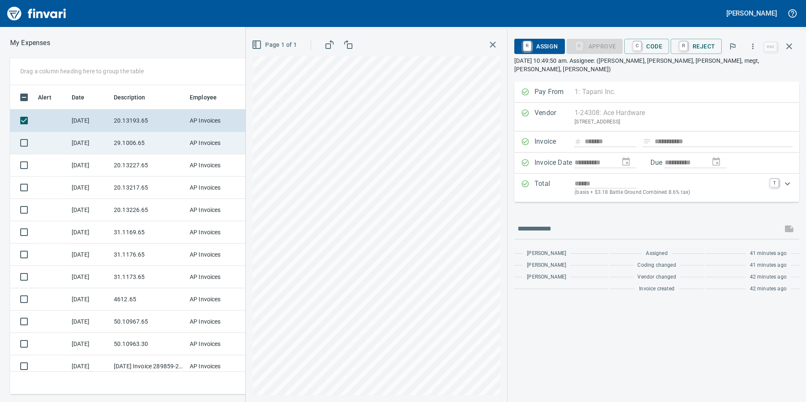
click at [122, 151] on td "29.1006.65" at bounding box center [148, 143] width 76 height 22
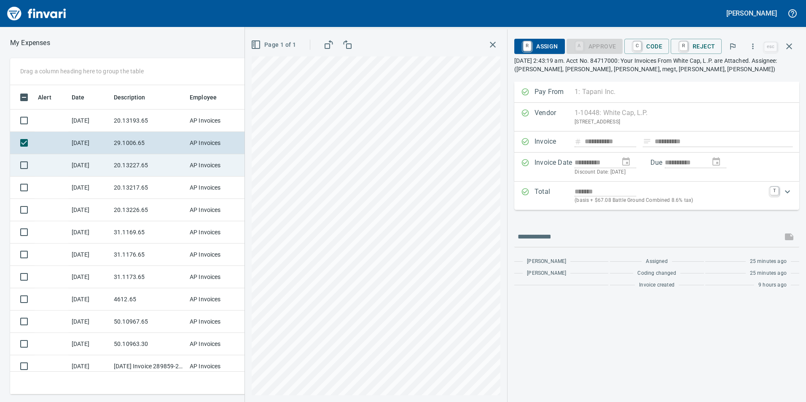
click at [127, 163] on td "20.13227.65" at bounding box center [148, 165] width 76 height 22
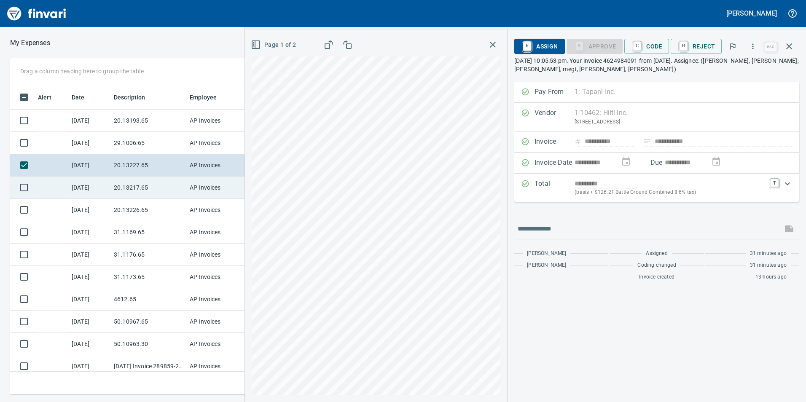
click at [130, 185] on td "20.13217.65" at bounding box center [148, 188] width 76 height 22
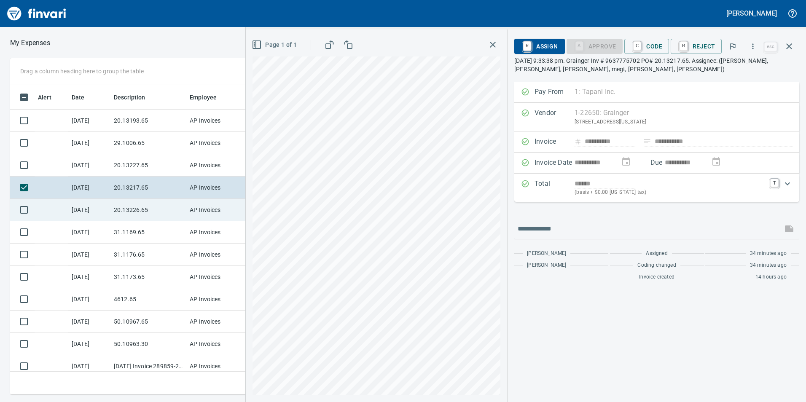
click at [132, 204] on td "20.13226.65" at bounding box center [148, 210] width 76 height 22
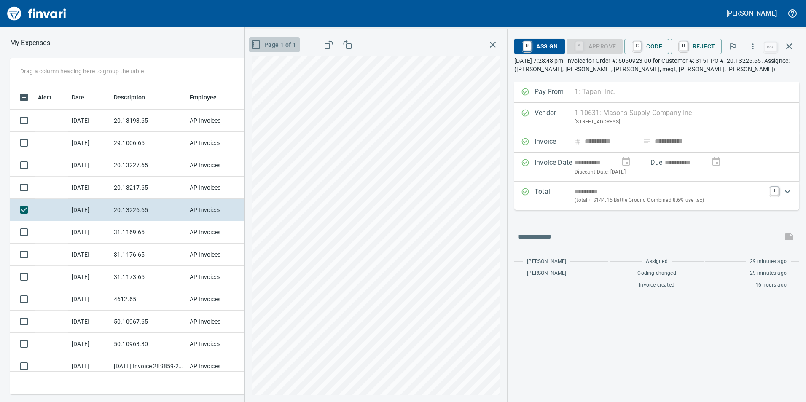
click at [255, 48] on rect "button" at bounding box center [256, 45] width 8 height 8
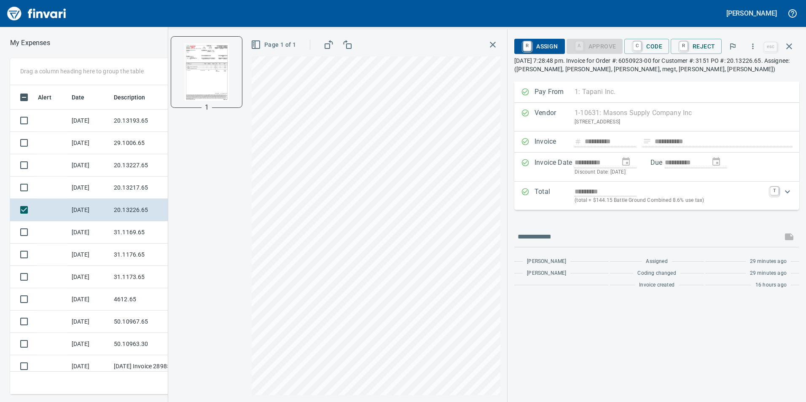
click at [217, 62] on img "button" at bounding box center [206, 71] width 57 height 57
click at [224, 213] on div "1 Page 1 of 1" at bounding box center [337, 216] width 339 height 373
click at [557, 175] on div "**********" at bounding box center [487, 216] width 638 height 373
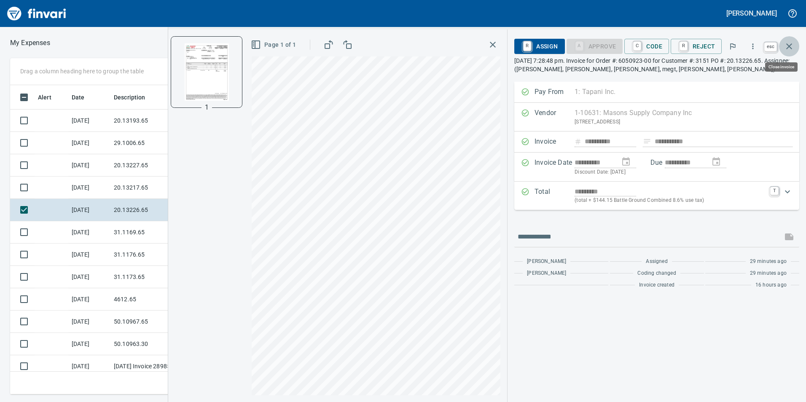
click at [788, 48] on icon "button" at bounding box center [790, 46] width 6 height 6
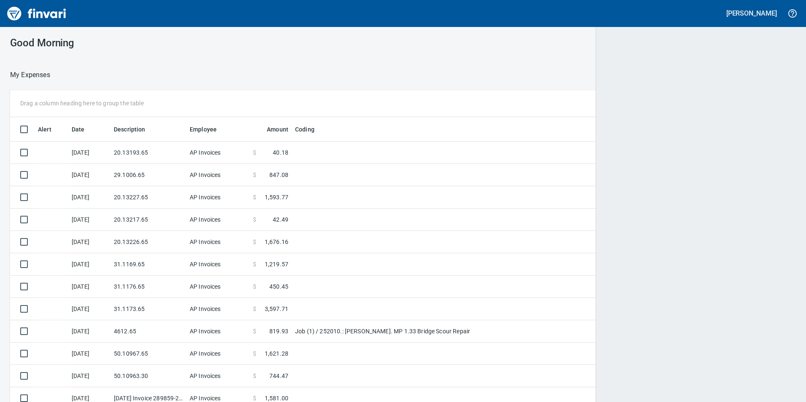
scroll to position [303, 765]
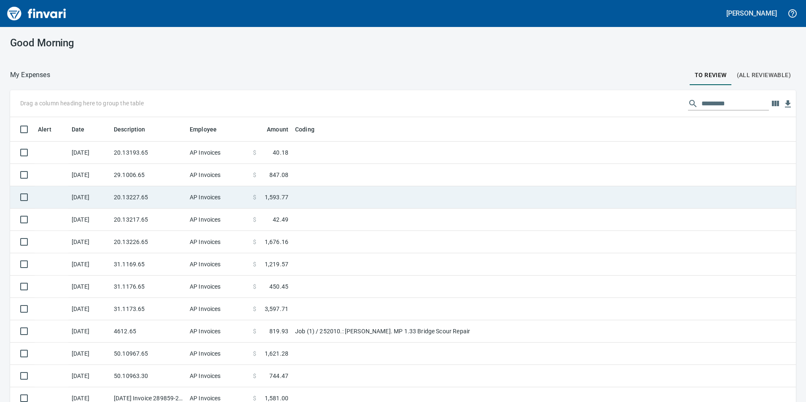
click at [205, 152] on td "AP Invoices" at bounding box center [217, 153] width 63 height 22
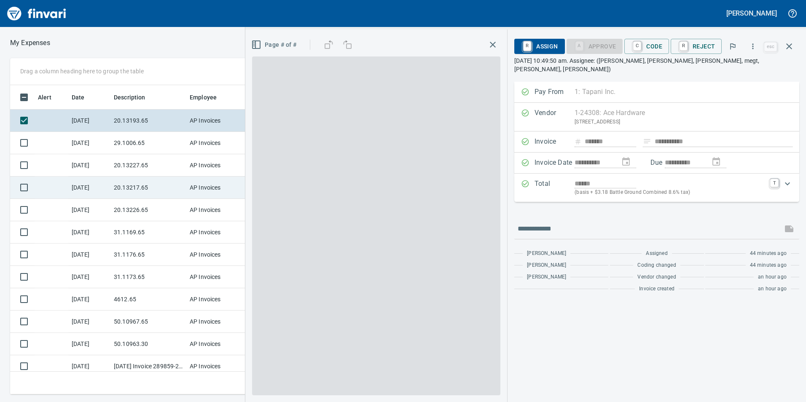
scroll to position [303, 563]
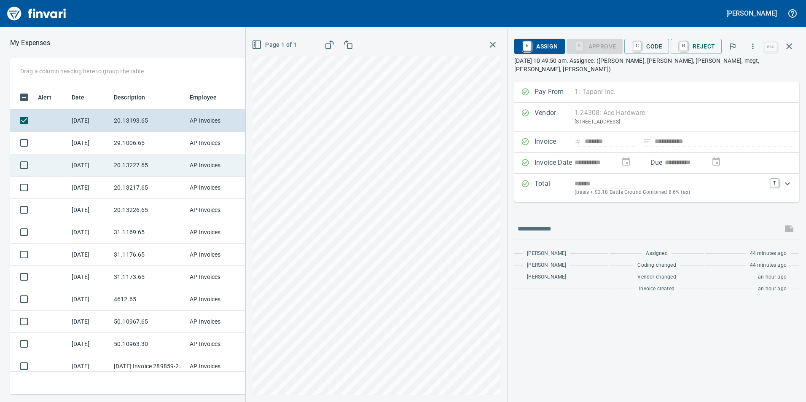
click at [119, 162] on td "20.13227.65" at bounding box center [148, 165] width 76 height 22
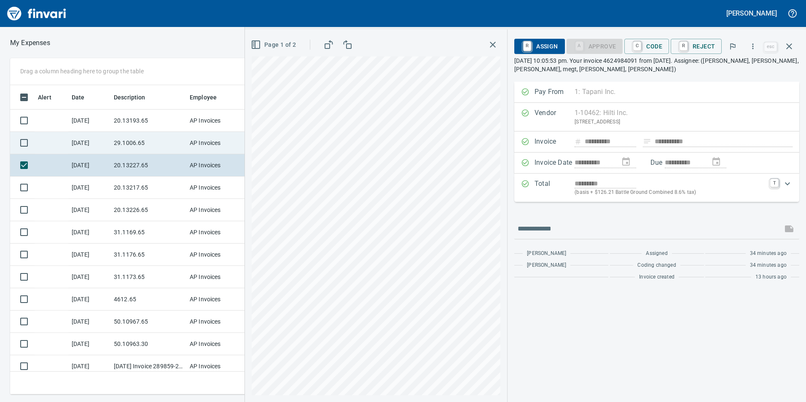
click at [112, 144] on td "29.1006.65" at bounding box center [148, 143] width 76 height 22
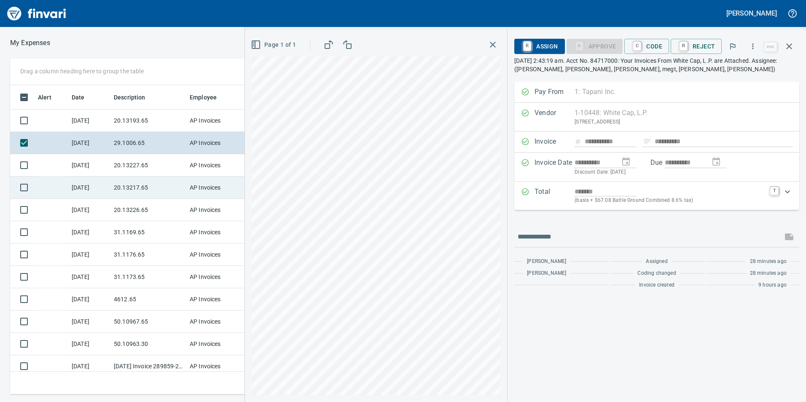
click at [138, 186] on td "20.13217.65" at bounding box center [148, 188] width 76 height 22
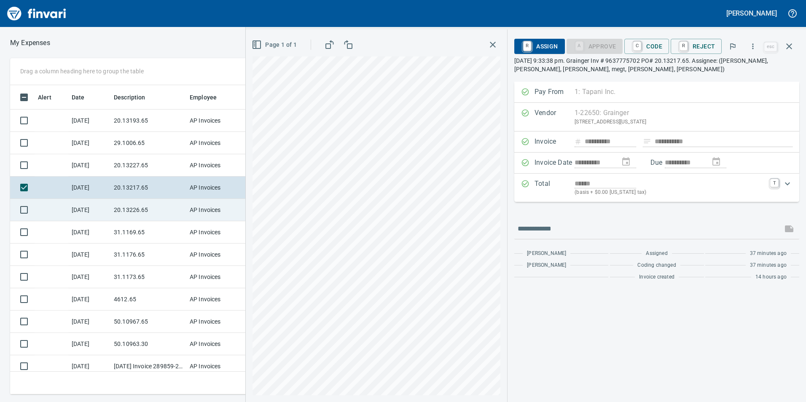
click at [136, 209] on td "20.13226.65" at bounding box center [148, 210] width 76 height 22
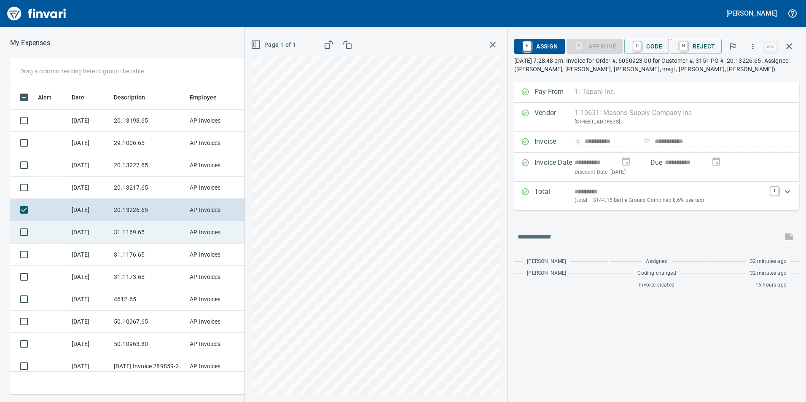
click at [140, 227] on td "31.1169.65" at bounding box center [148, 232] width 76 height 22
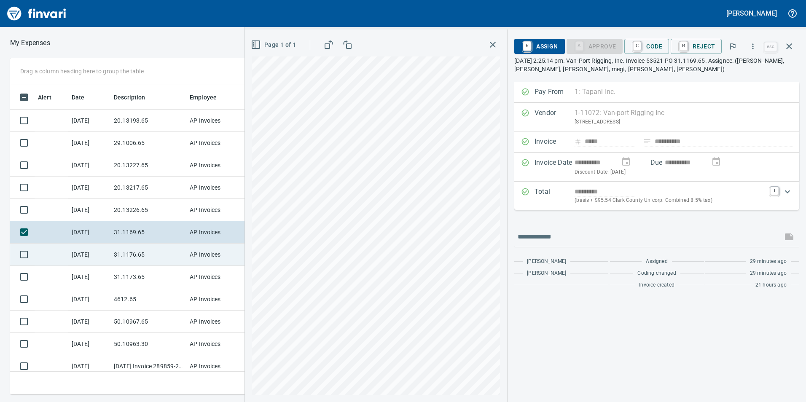
click at [137, 253] on td "31.1176.65" at bounding box center [148, 255] width 76 height 22
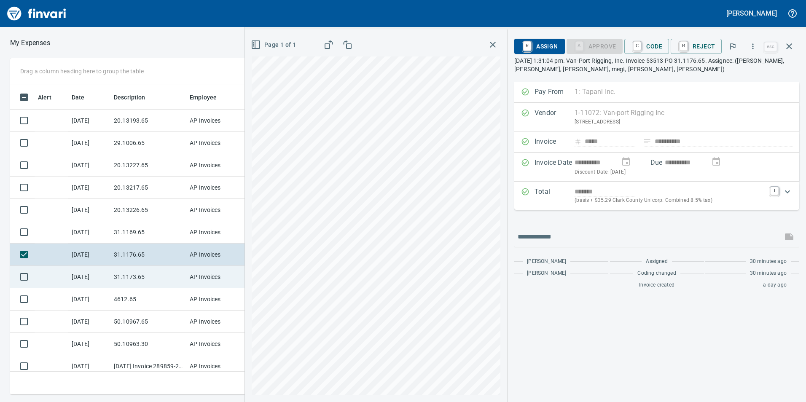
click at [136, 278] on td "31.1173.65" at bounding box center [148, 277] width 76 height 22
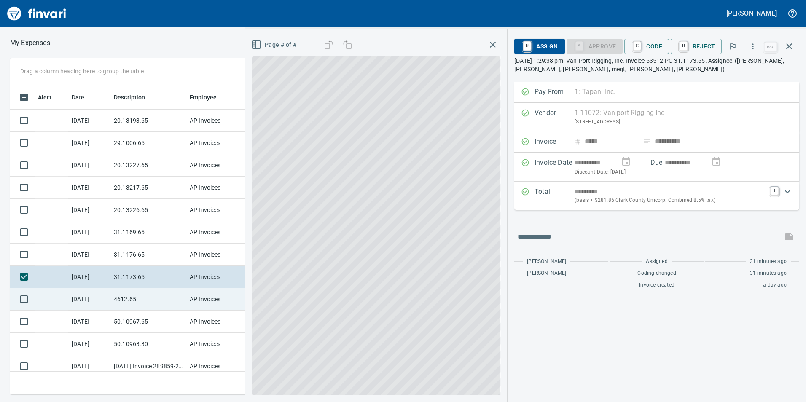
click at [139, 301] on td "4612.65" at bounding box center [148, 299] width 76 height 22
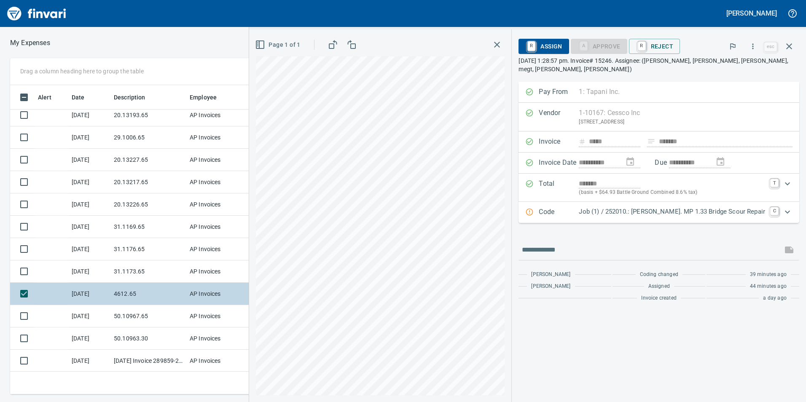
scroll to position [6, 0]
drag, startPoint x: 126, startPoint y: 299, endPoint x: 128, endPoint y: 321, distance: 22.0
click at [127, 299] on td "4612.65" at bounding box center [148, 294] width 76 height 22
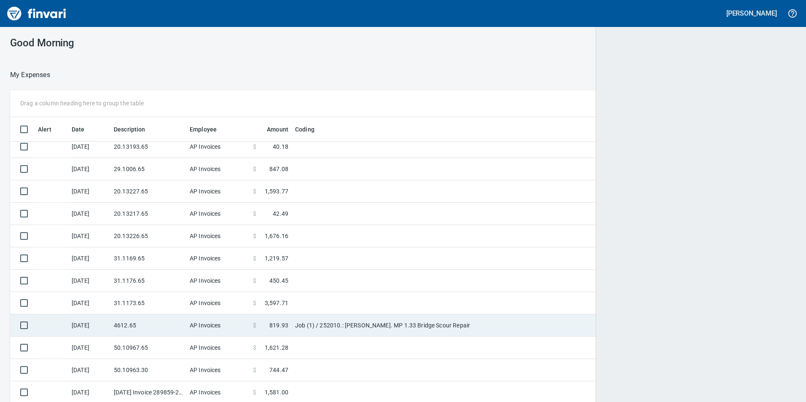
scroll to position [303, 766]
click at [129, 327] on td "4612.65" at bounding box center [148, 326] width 76 height 22
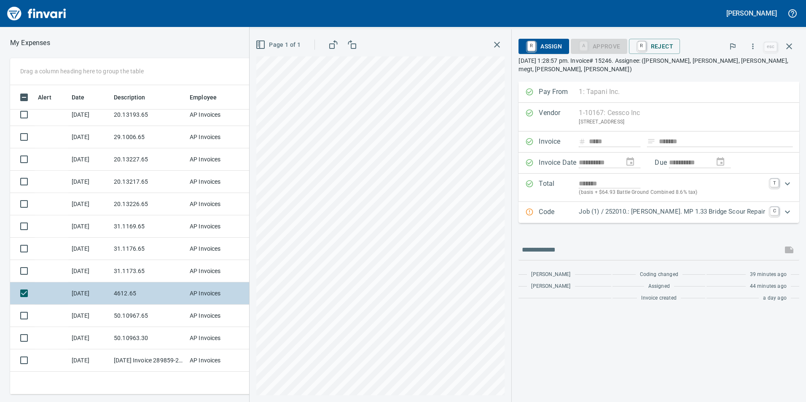
scroll to position [303, 563]
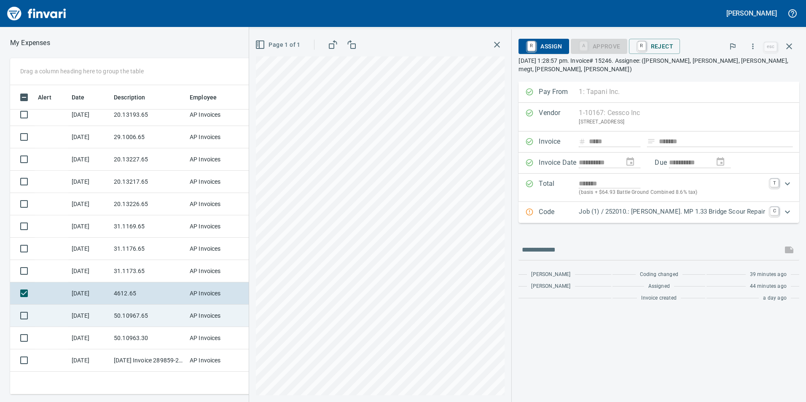
click at [129, 312] on td "50.10967.65" at bounding box center [148, 316] width 76 height 22
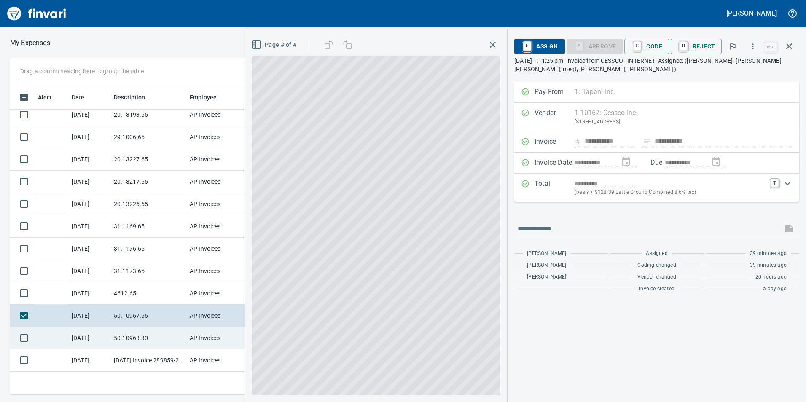
click at [128, 332] on td "50.10963.30" at bounding box center [148, 338] width 76 height 22
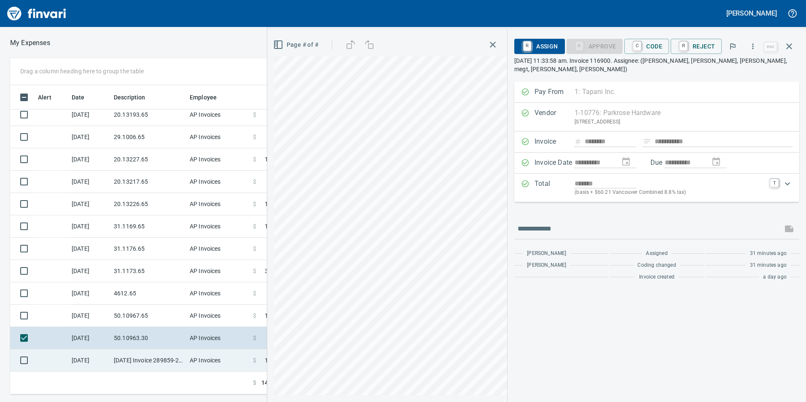
click at [139, 364] on td "[DATE] Invoice 289859-2 from C&E Rentals (1-38058)" at bounding box center [148, 361] width 76 height 22
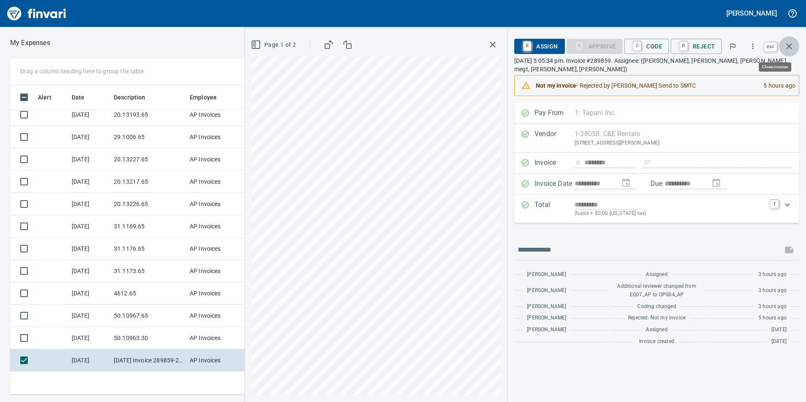
click at [792, 50] on icon "button" at bounding box center [789, 46] width 10 height 10
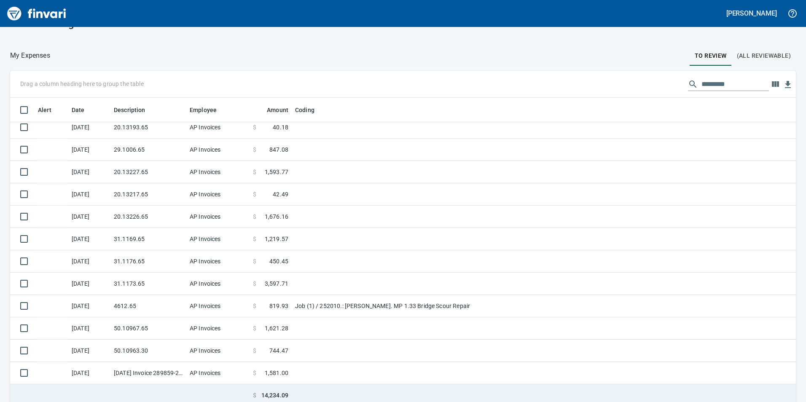
scroll to position [24, 0]
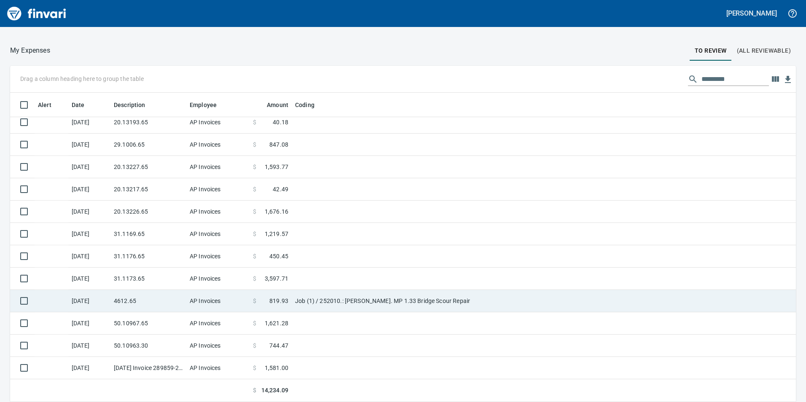
click at [177, 307] on td "4612.65" at bounding box center [148, 301] width 76 height 22
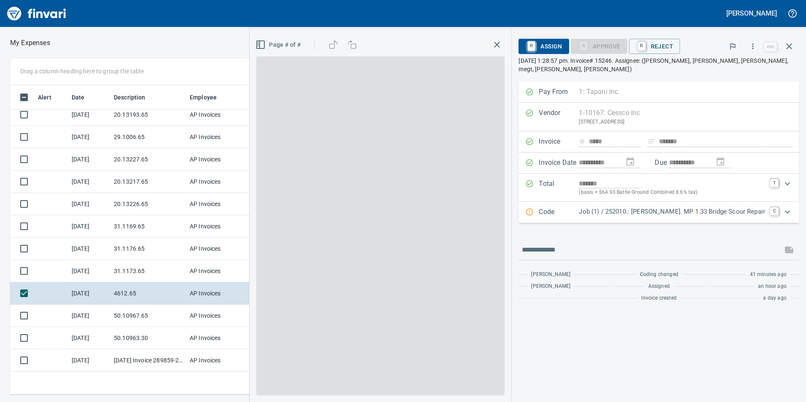
scroll to position [303, 563]
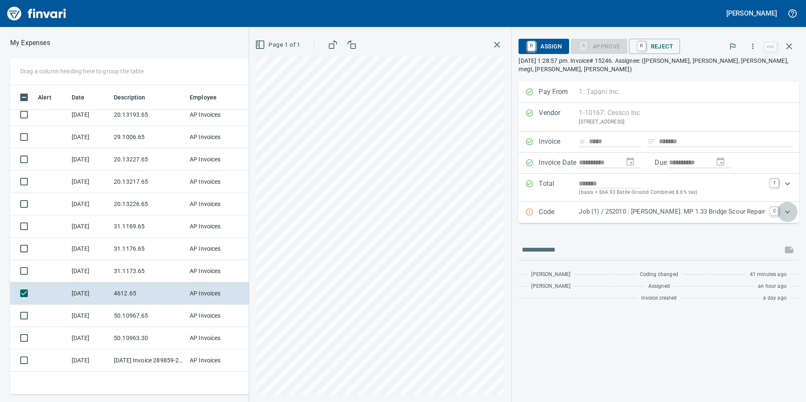
click at [790, 212] on icon "Expand" at bounding box center [788, 212] width 10 height 10
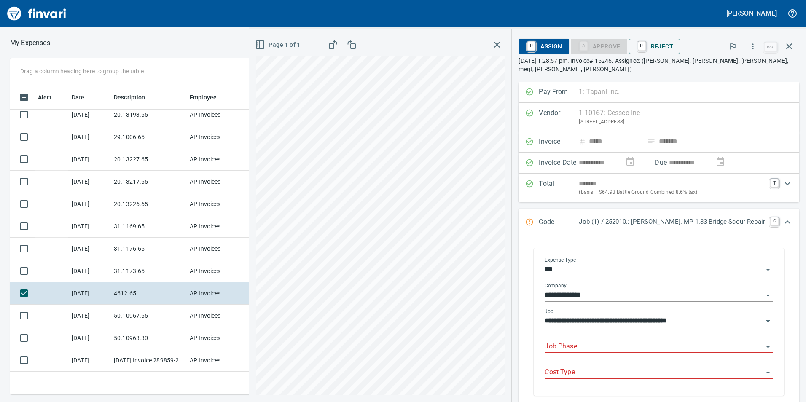
click at [604, 339] on div "Job Phase" at bounding box center [659, 343] width 229 height 19
click at [580, 354] on div "Job Phase" at bounding box center [659, 347] width 229 height 26
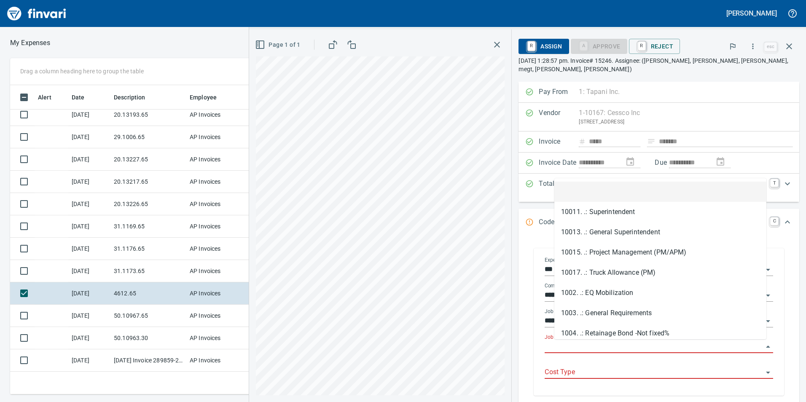
click at [578, 349] on input "Job Phase" at bounding box center [654, 347] width 218 height 12
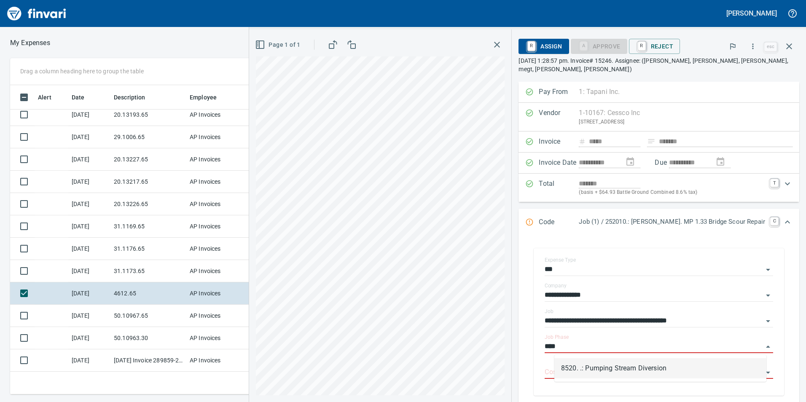
click at [594, 373] on li "8520. .: Pumping Stream Diversion" at bounding box center [661, 368] width 212 height 20
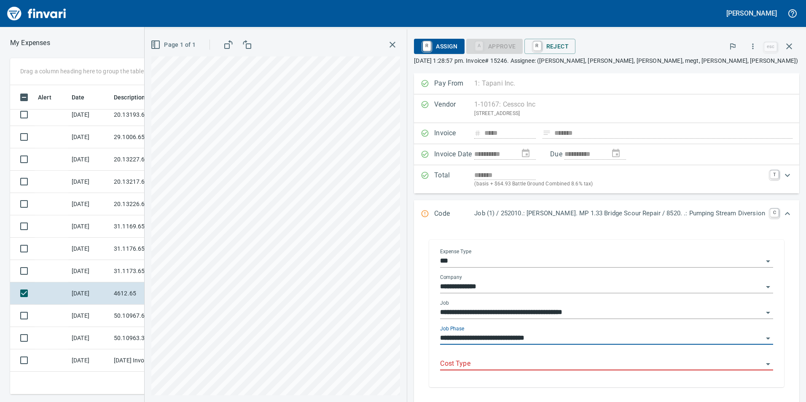
type input "**********"
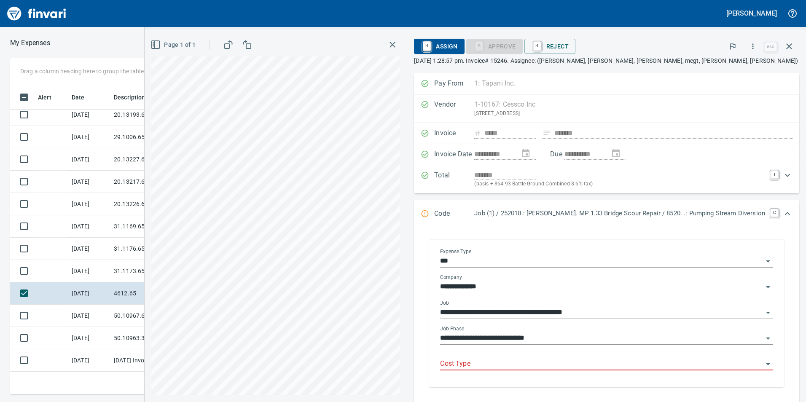
click at [593, 376] on div "Cost Type" at bounding box center [606, 365] width 333 height 26
click at [583, 366] on input "Cost Type" at bounding box center [601, 364] width 323 height 12
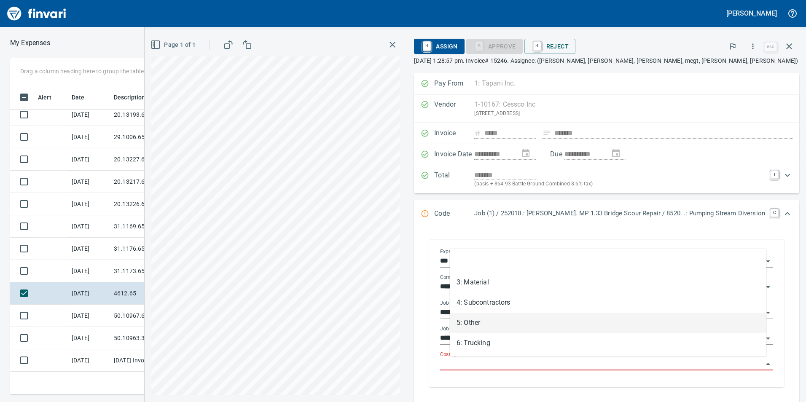
drag, startPoint x: 458, startPoint y: 315, endPoint x: 469, endPoint y: 321, distance: 12.8
click at [460, 315] on li "5: Other" at bounding box center [608, 323] width 317 height 20
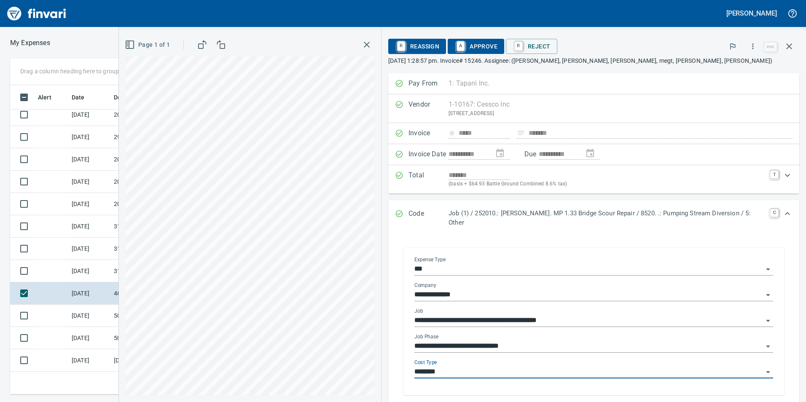
type input "********"
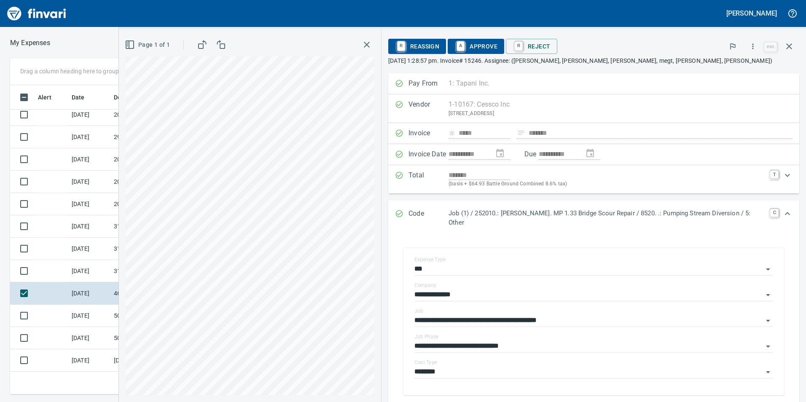
drag, startPoint x: 496, startPoint y: 43, endPoint x: 510, endPoint y: 109, distance: 67.7
click at [496, 43] on span "A Approve" at bounding box center [476, 46] width 43 height 14
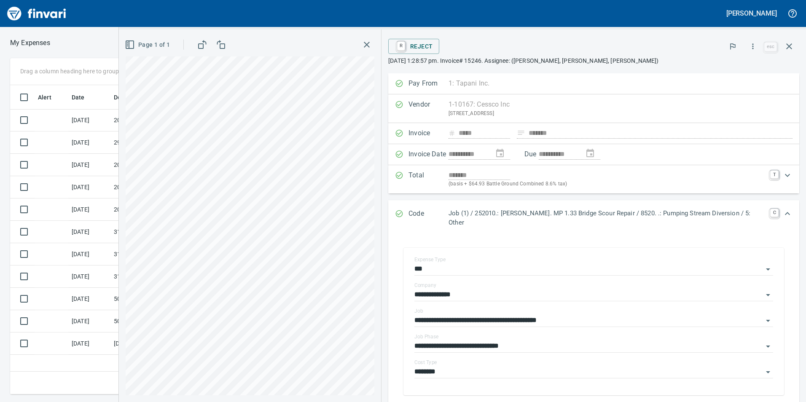
scroll to position [0, 0]
click at [787, 43] on icon "button" at bounding box center [789, 46] width 10 height 10
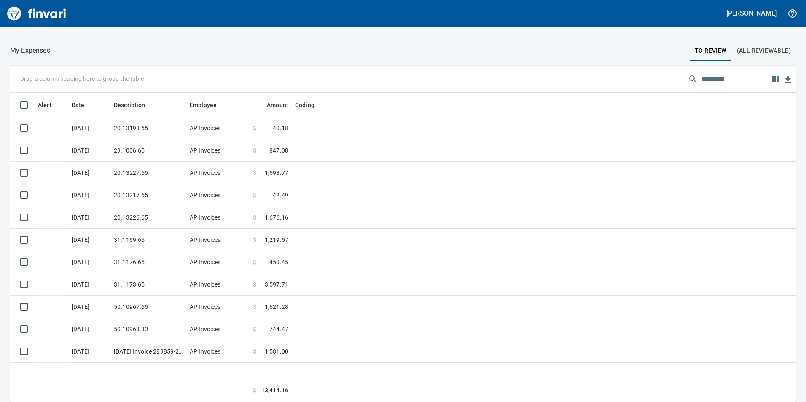
scroll to position [303, 773]
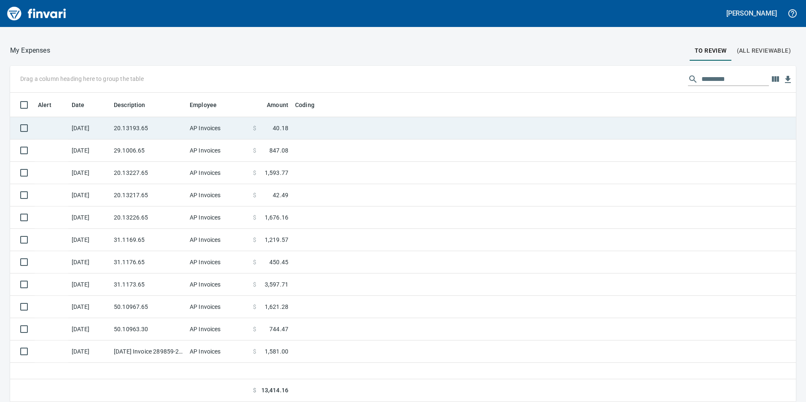
click at [82, 128] on td "[DATE]" at bounding box center [89, 128] width 42 height 22
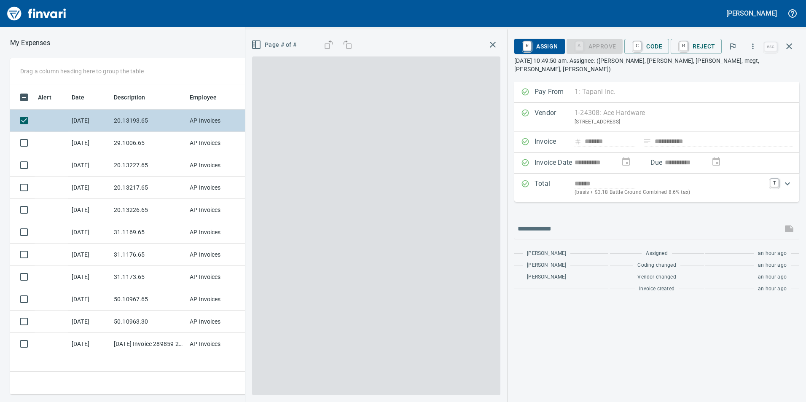
scroll to position [303, 569]
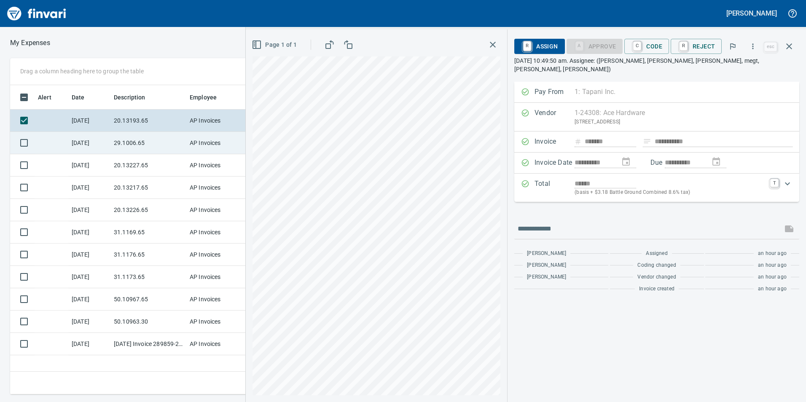
click at [85, 145] on td "[DATE]" at bounding box center [89, 143] width 42 height 22
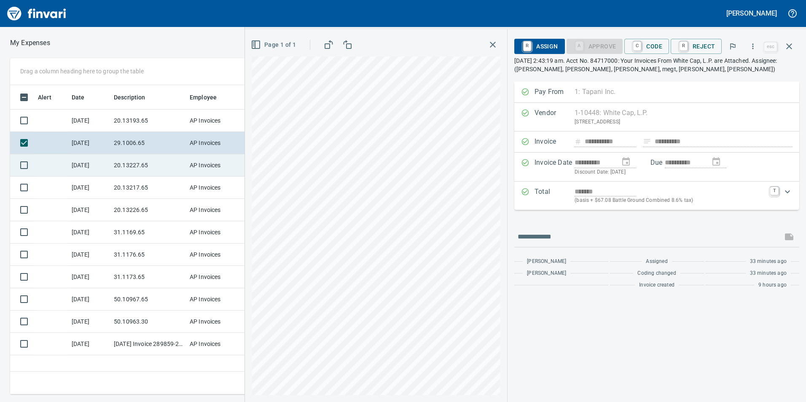
click at [92, 162] on td "[DATE]" at bounding box center [89, 165] width 42 height 22
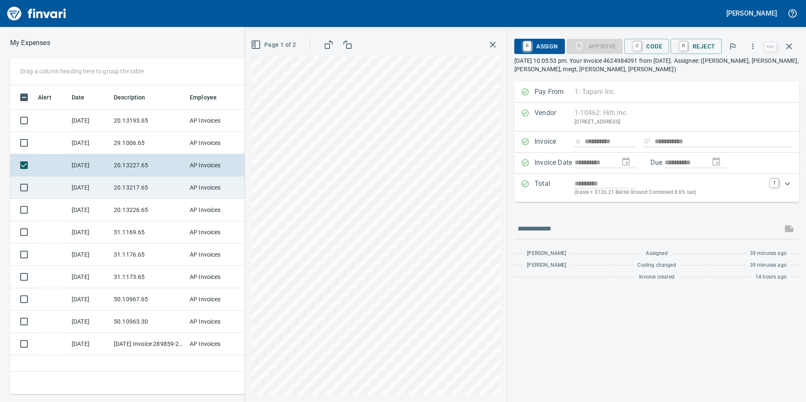
click at [95, 194] on td "[DATE]" at bounding box center [89, 188] width 42 height 22
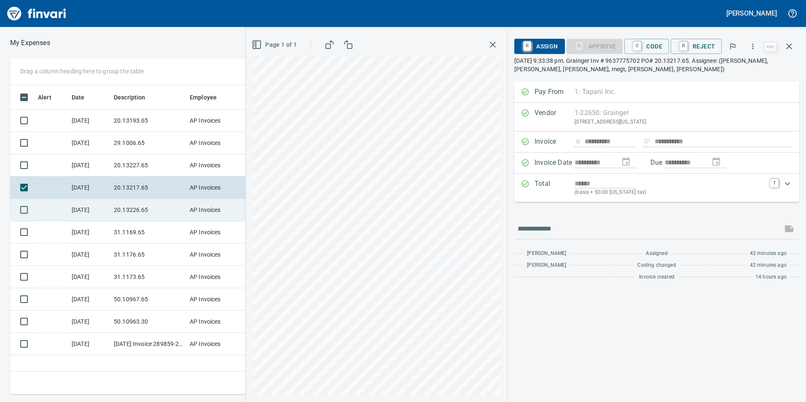
click at [98, 209] on td "[DATE]" at bounding box center [89, 210] width 42 height 22
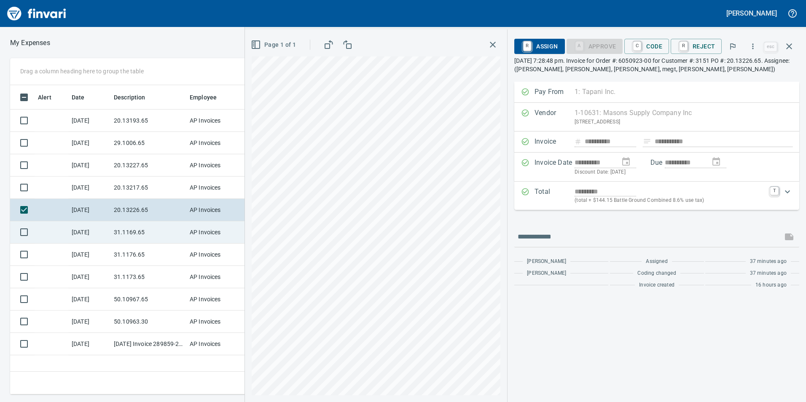
drag, startPoint x: 103, startPoint y: 228, endPoint x: 103, endPoint y: 256, distance: 27.4
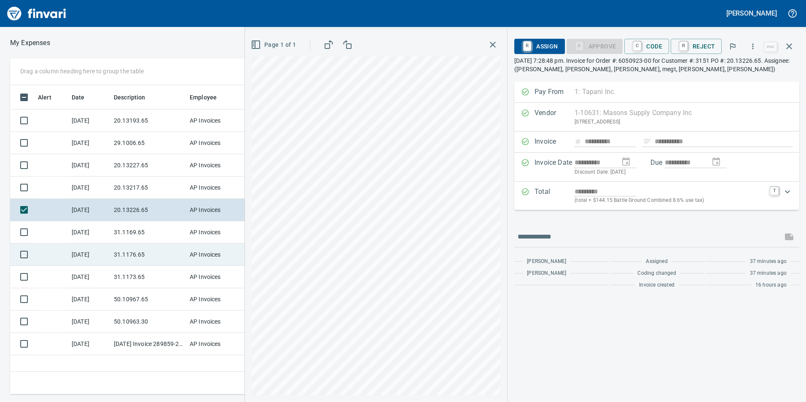
click at [103, 229] on td "[DATE]" at bounding box center [89, 232] width 42 height 22
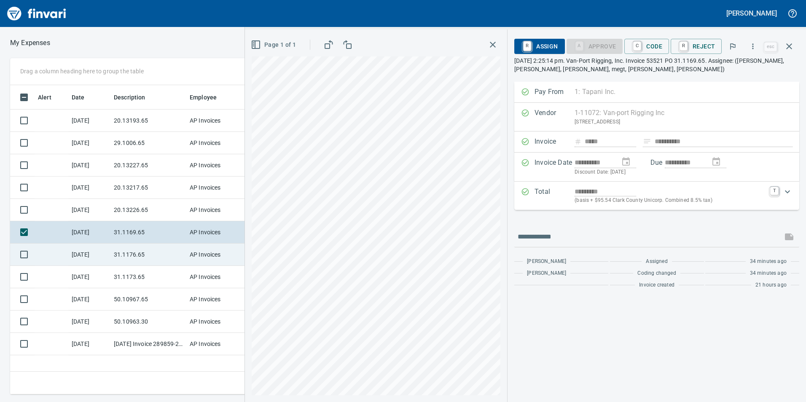
click at [103, 256] on td "[DATE]" at bounding box center [89, 255] width 42 height 22
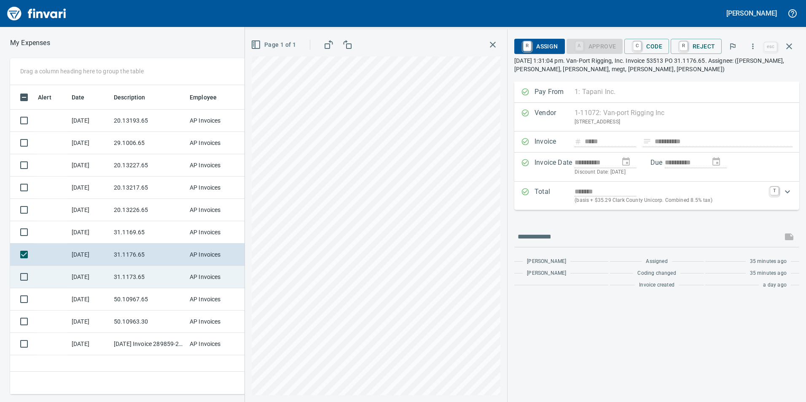
click at [102, 274] on td "[DATE]" at bounding box center [89, 277] width 42 height 22
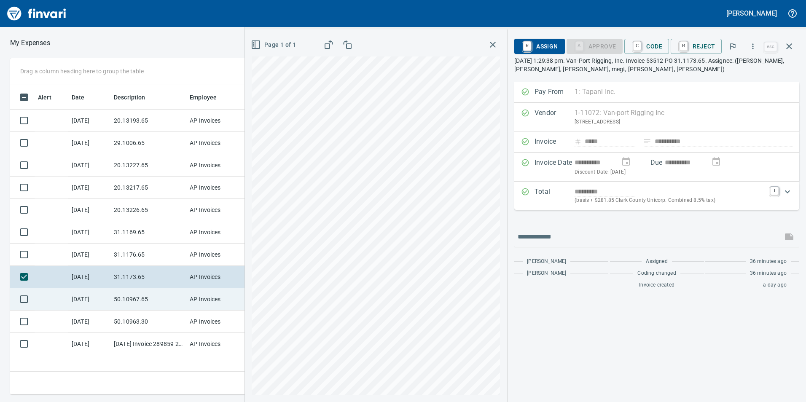
click at [106, 299] on td "[DATE]" at bounding box center [89, 299] width 42 height 22
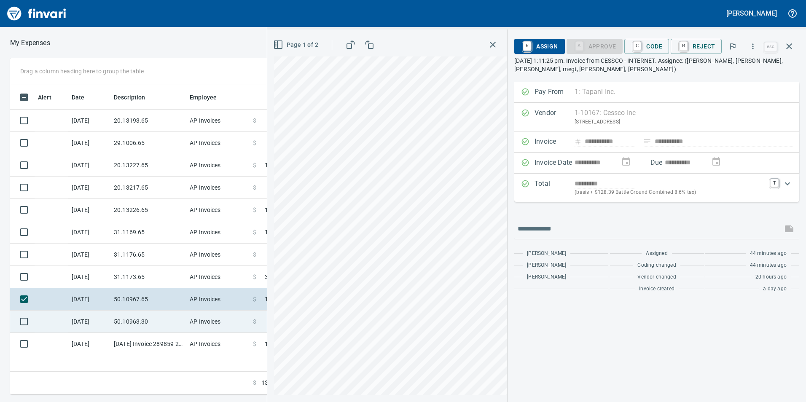
click at [114, 312] on td "50.10963.30" at bounding box center [148, 322] width 76 height 22
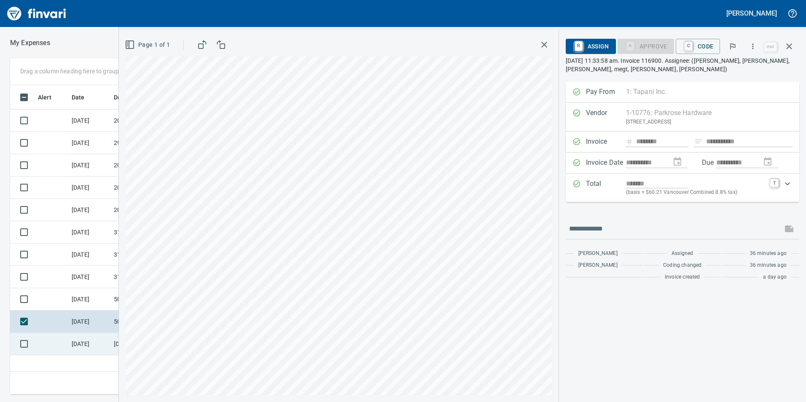
click at [98, 347] on td "[DATE]" at bounding box center [89, 344] width 42 height 22
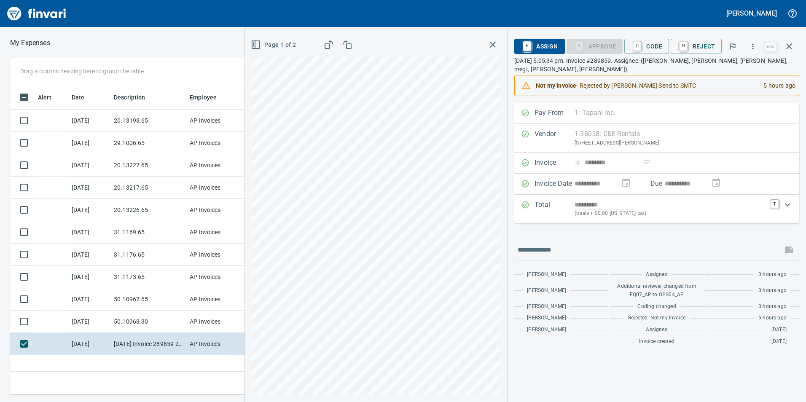
scroll to position [303, 569]
click at [789, 46] on icon "button" at bounding box center [790, 46] width 6 height 6
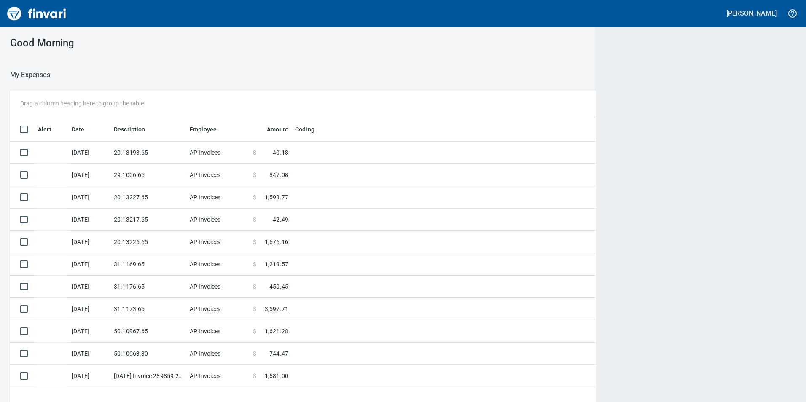
scroll to position [303, 773]
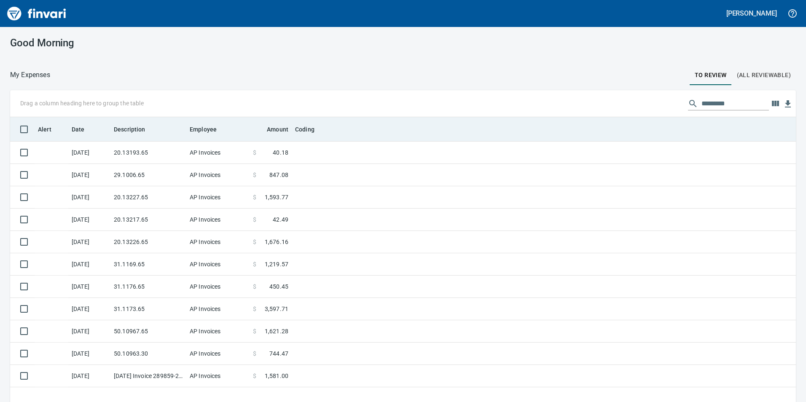
scroll to position [1, 1]
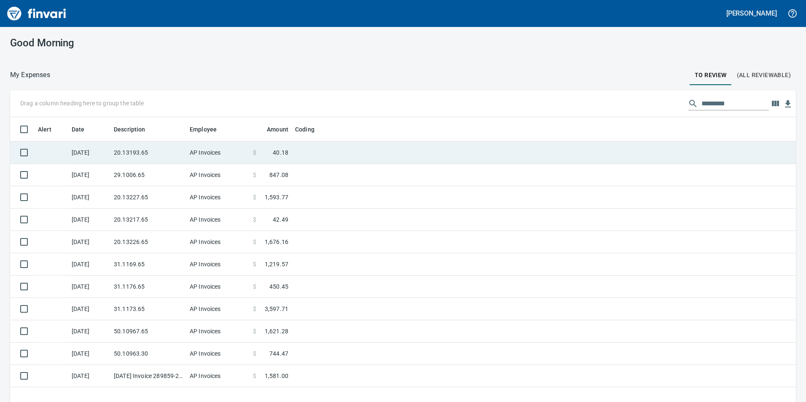
click at [186, 145] on td "20.13193.65" at bounding box center [148, 153] width 76 height 22
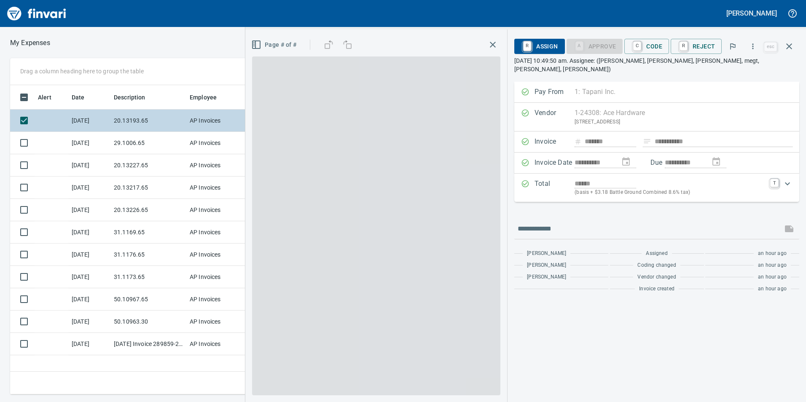
scroll to position [303, 569]
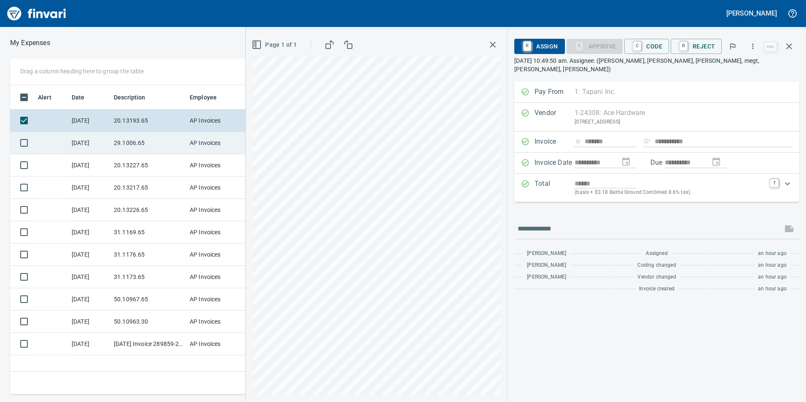
click at [135, 148] on td "29.1006.65" at bounding box center [148, 143] width 76 height 22
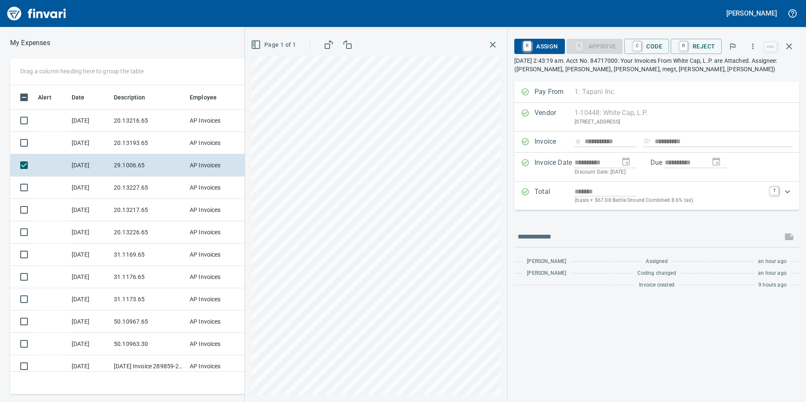
scroll to position [303, 563]
